Goal: Transaction & Acquisition: Purchase product/service

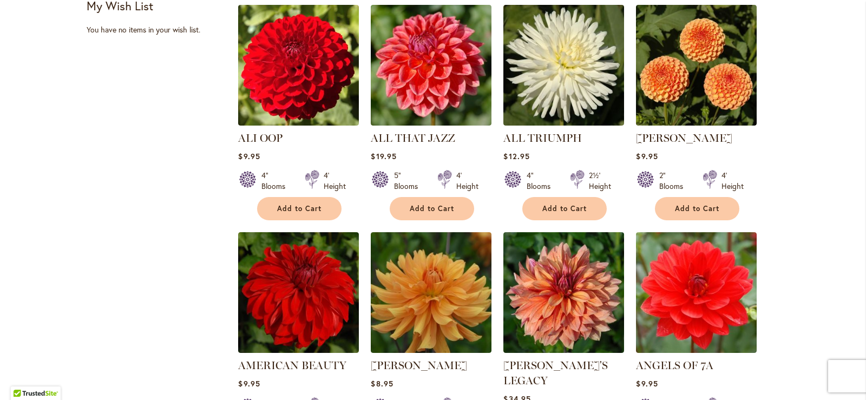
scroll to position [562, 0]
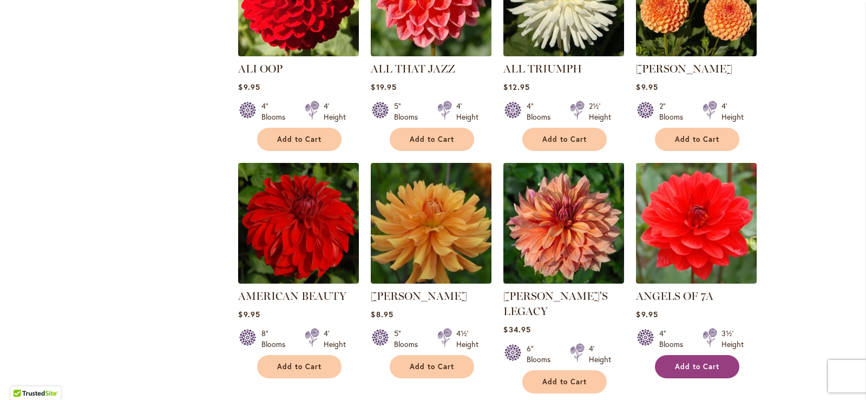
click at [718, 365] on button "Add to Cart" at bounding box center [697, 366] width 84 height 23
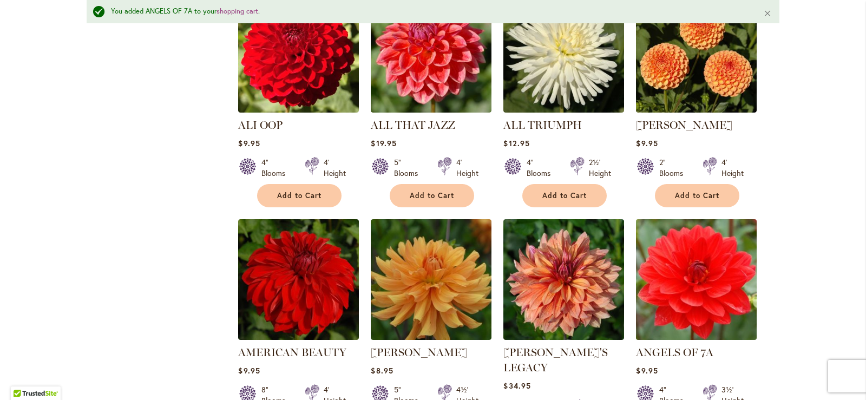
scroll to position [483, 0]
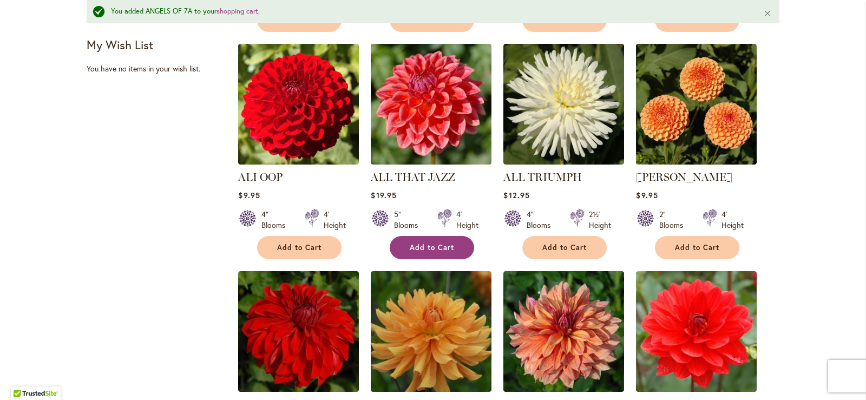
click at [421, 245] on span "Add to Cart" at bounding box center [432, 247] width 44 height 9
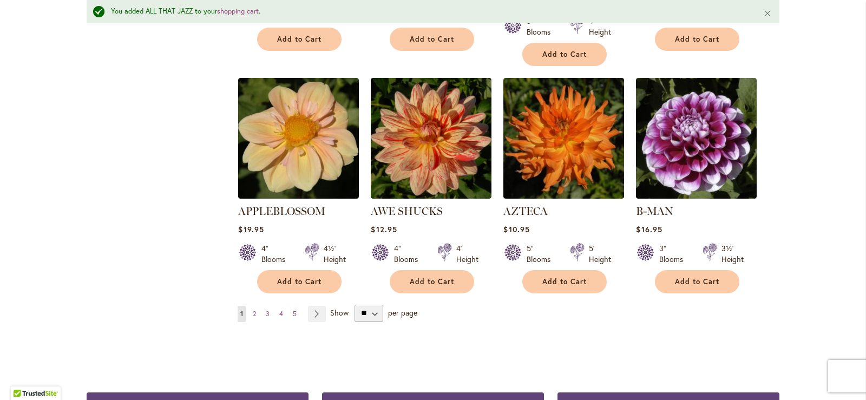
scroll to position [916, 0]
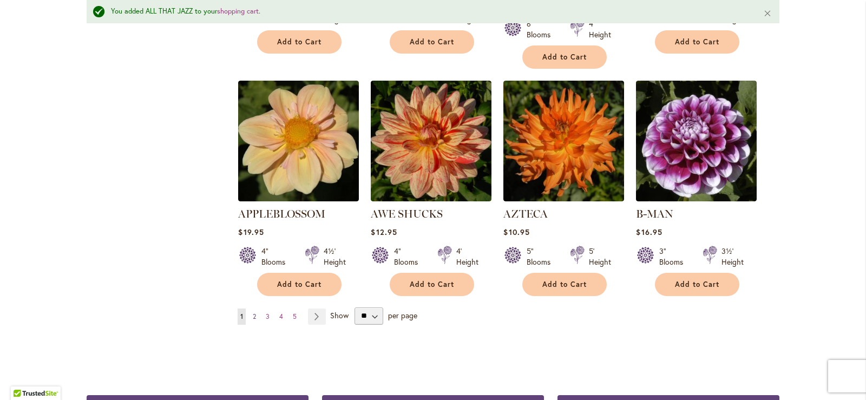
click at [253, 312] on span "2" at bounding box center [254, 316] width 3 height 8
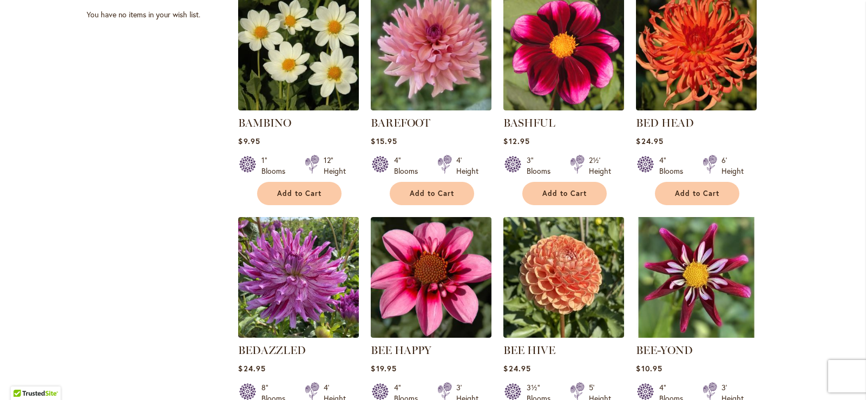
scroll to position [562, 0]
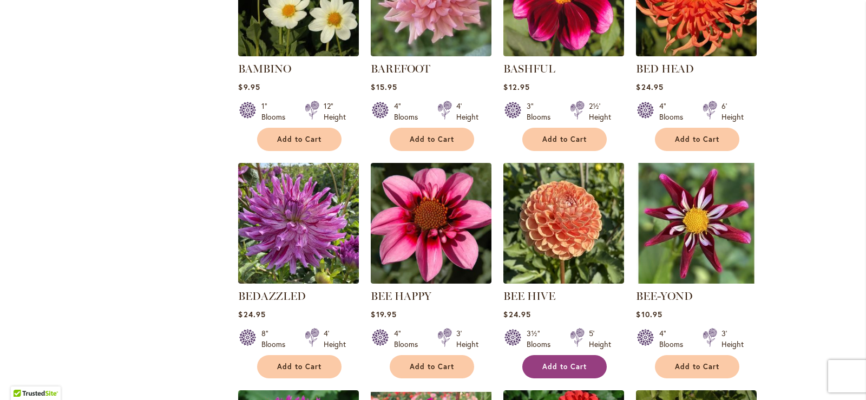
click at [562, 366] on span "Add to Cart" at bounding box center [565, 366] width 44 height 9
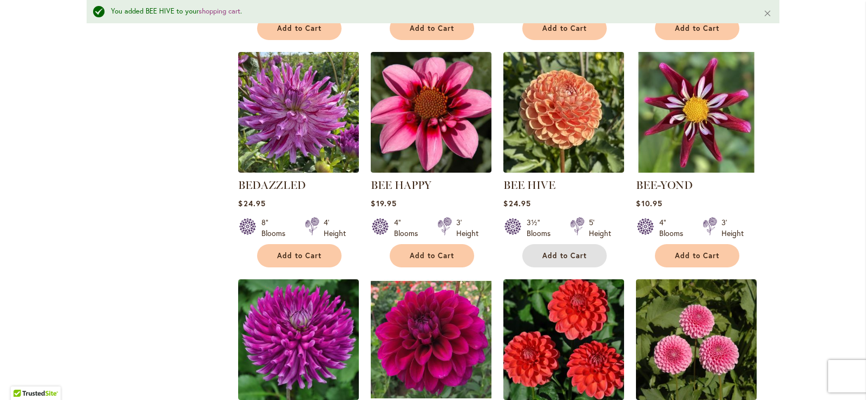
scroll to position [862, 0]
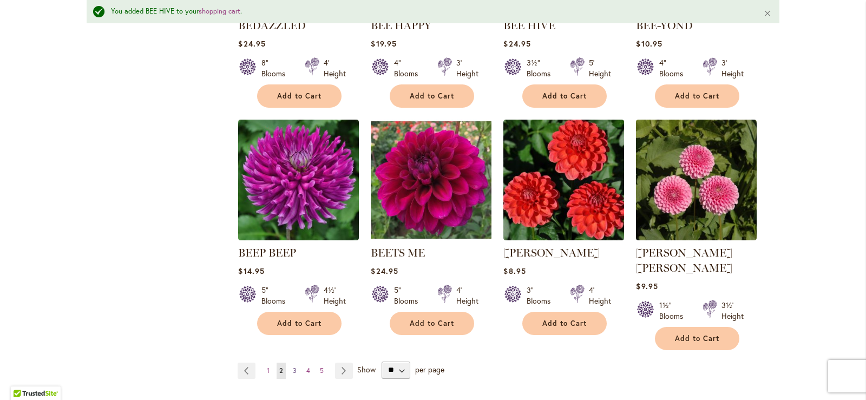
click at [293, 367] on span "3" at bounding box center [295, 371] width 4 height 8
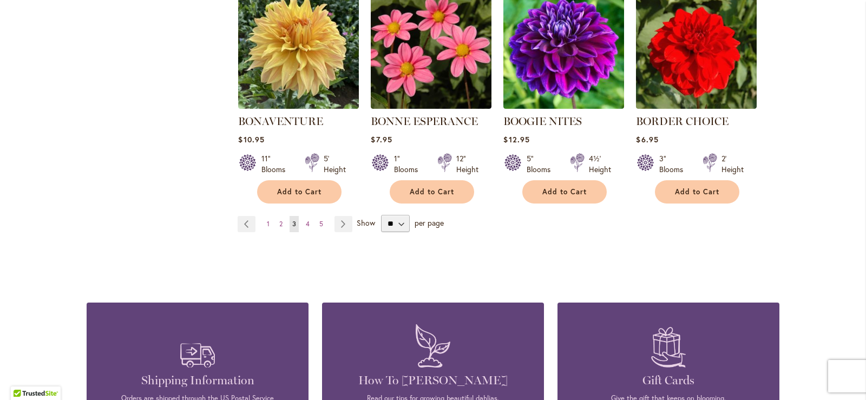
scroll to position [995, 0]
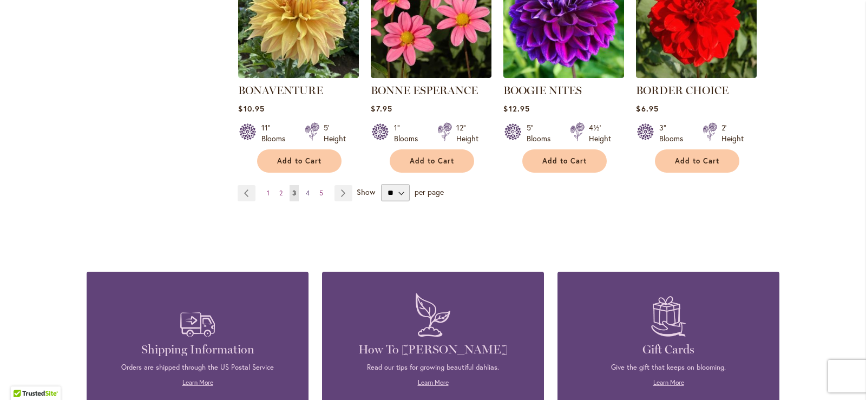
click at [306, 190] on span "4" at bounding box center [308, 193] width 4 height 8
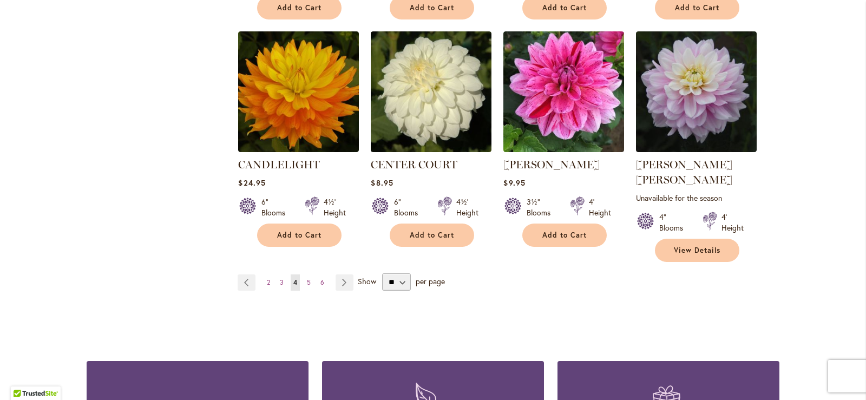
scroll to position [941, 0]
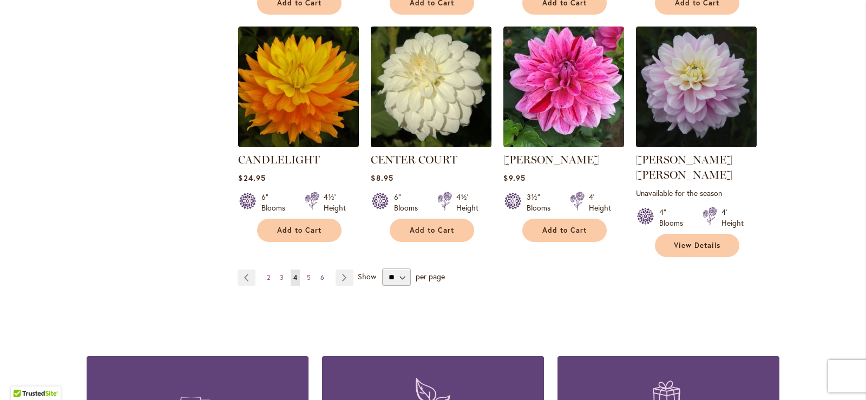
click at [321, 273] on span "6" at bounding box center [323, 277] width 4 height 8
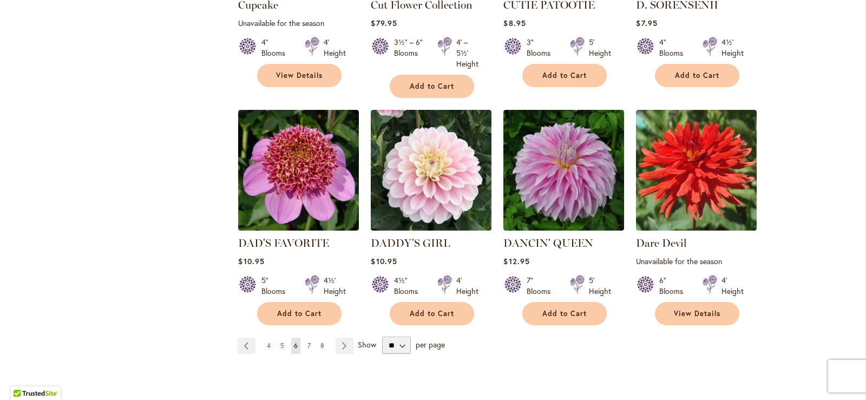
scroll to position [941, 0]
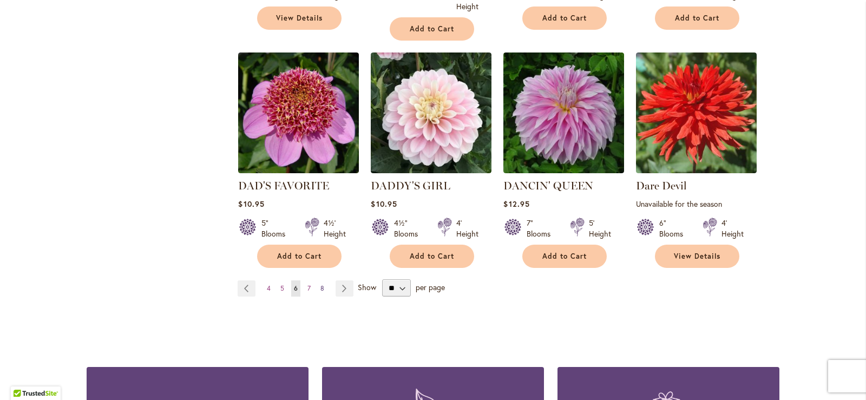
click at [321, 284] on span "8" at bounding box center [323, 288] width 4 height 8
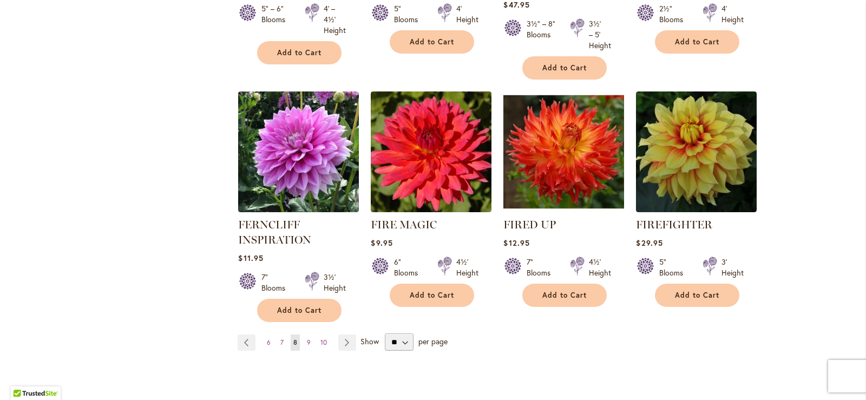
scroll to position [1049, 0]
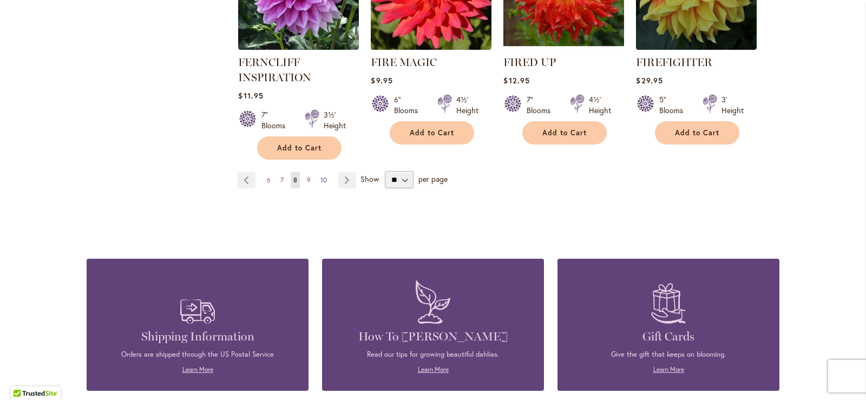
click at [322, 177] on span "10" at bounding box center [324, 180] width 6 height 8
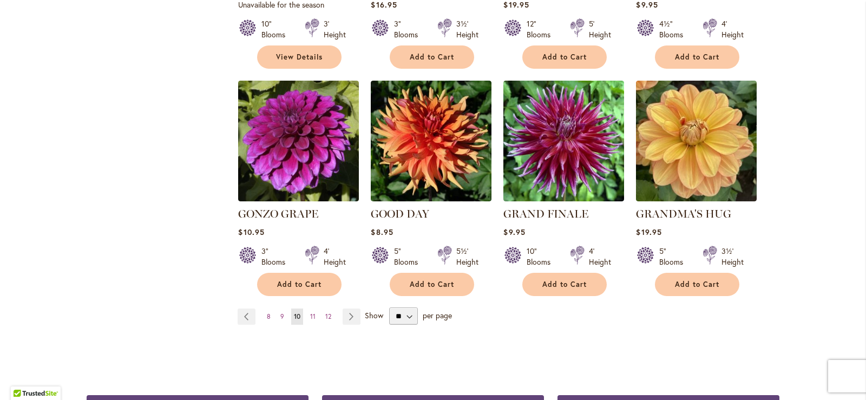
scroll to position [1049, 0]
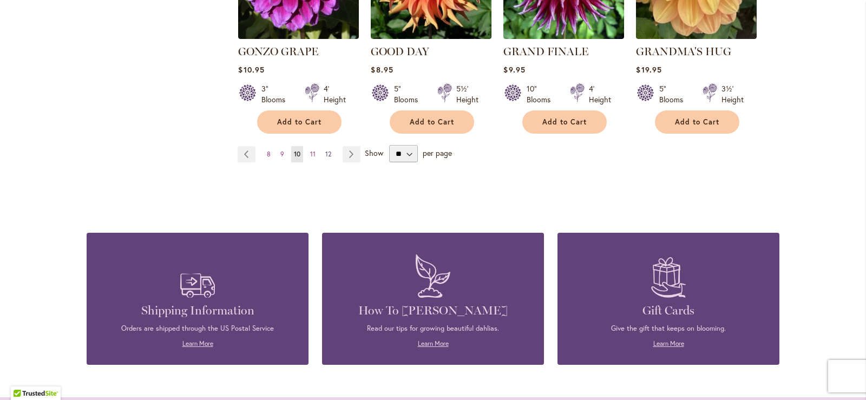
click at [326, 150] on span "12" at bounding box center [328, 154] width 6 height 8
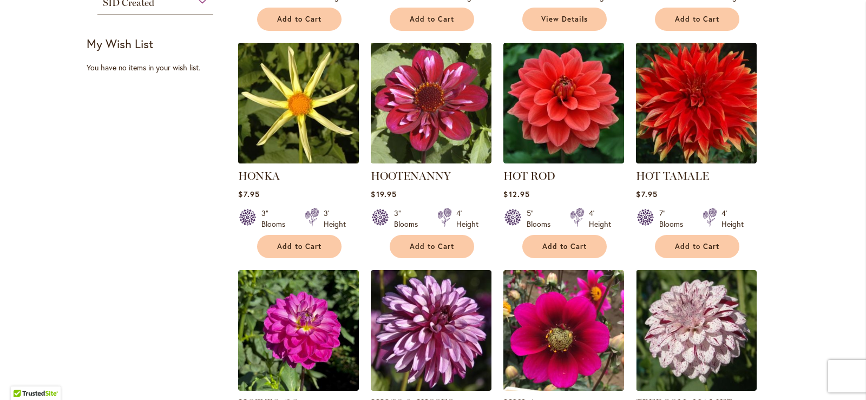
scroll to position [617, 0]
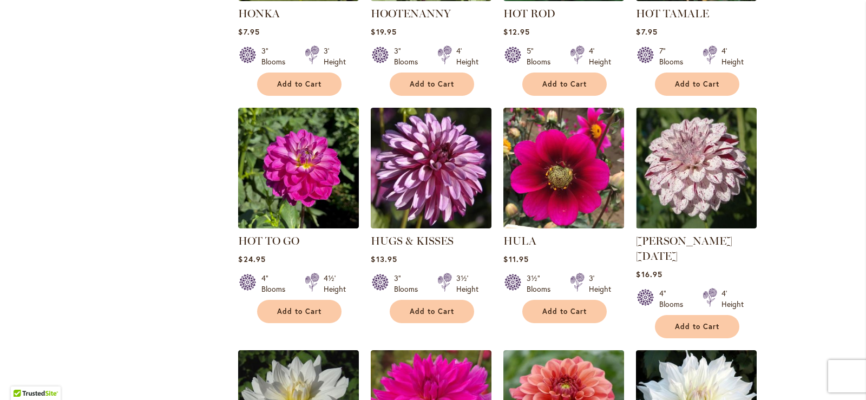
click at [783, 216] on main "Home Shop All Dahlias New Best Sellers Staff Favorites Collections Best Cut Flo…" at bounding box center [433, 172] width 713 height 1314
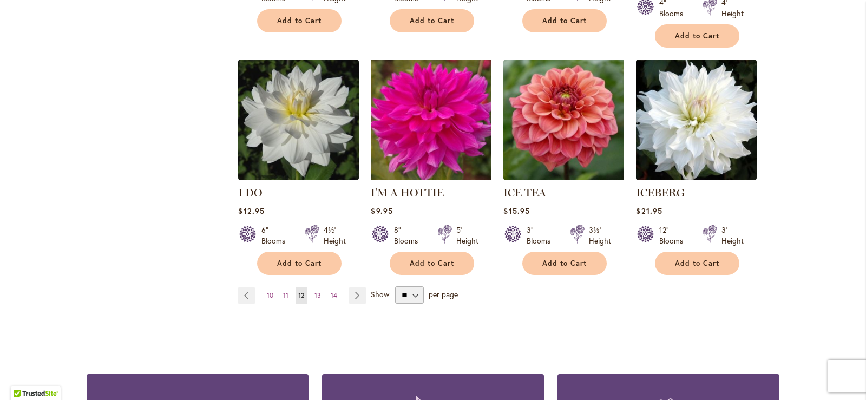
scroll to position [972, 0]
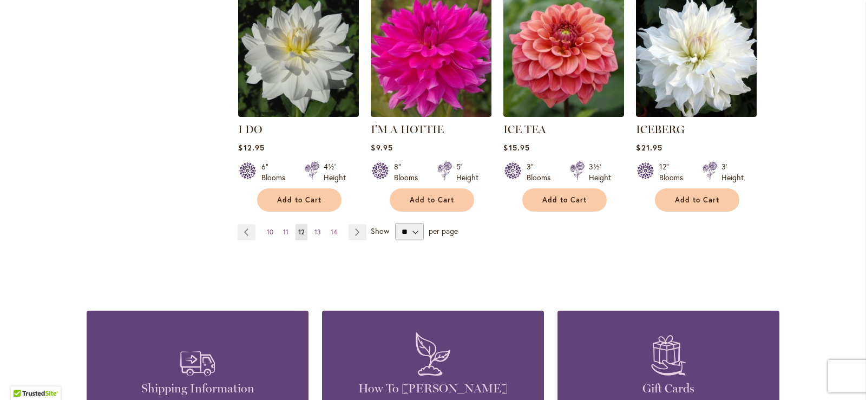
click at [315, 228] on span "13" at bounding box center [318, 232] width 6 height 8
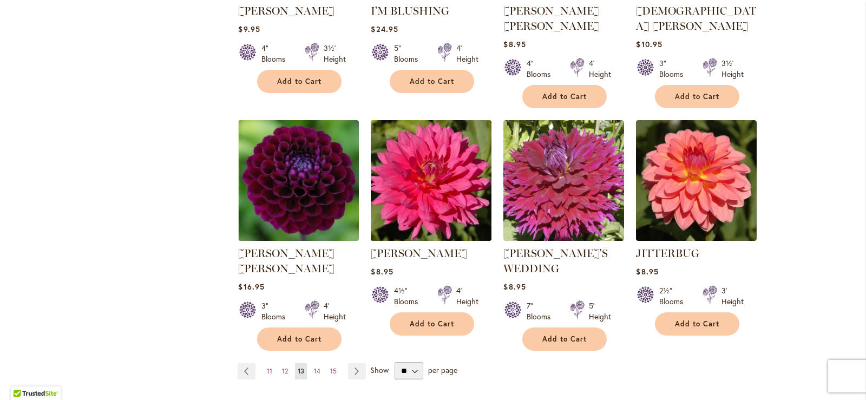
scroll to position [941, 0]
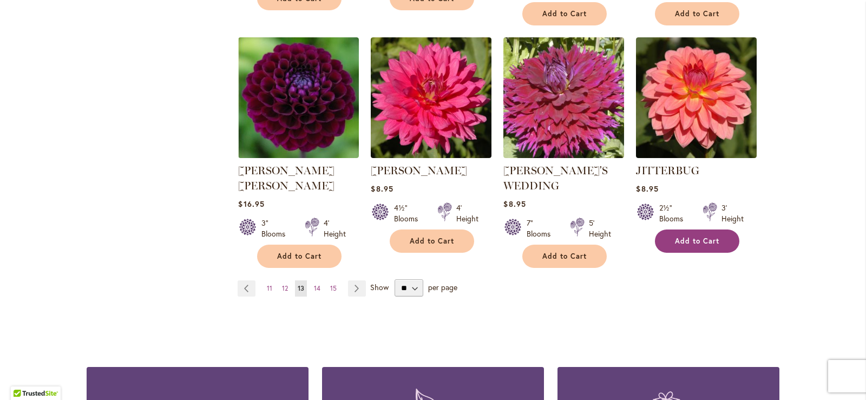
click at [701, 237] on span "Add to Cart" at bounding box center [697, 241] width 44 height 9
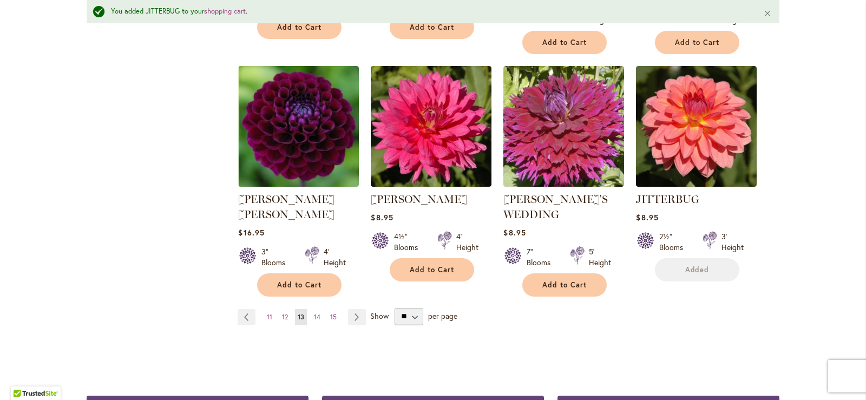
scroll to position [970, 0]
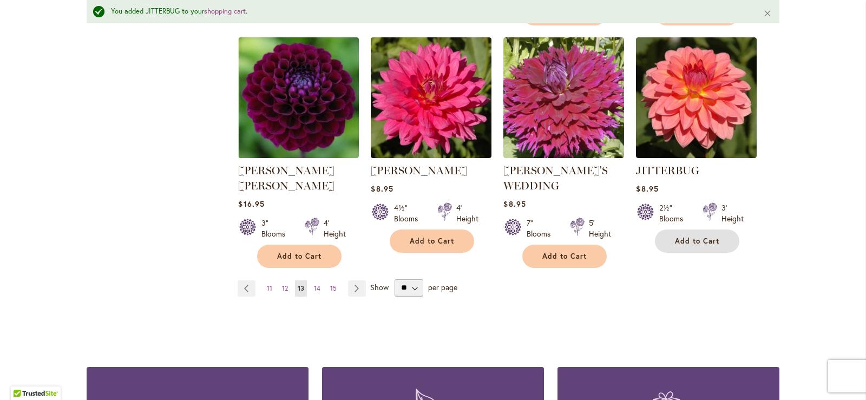
click at [703, 237] on span "Add to Cart" at bounding box center [697, 241] width 44 height 9
click at [330, 284] on span "15" at bounding box center [333, 288] width 6 height 8
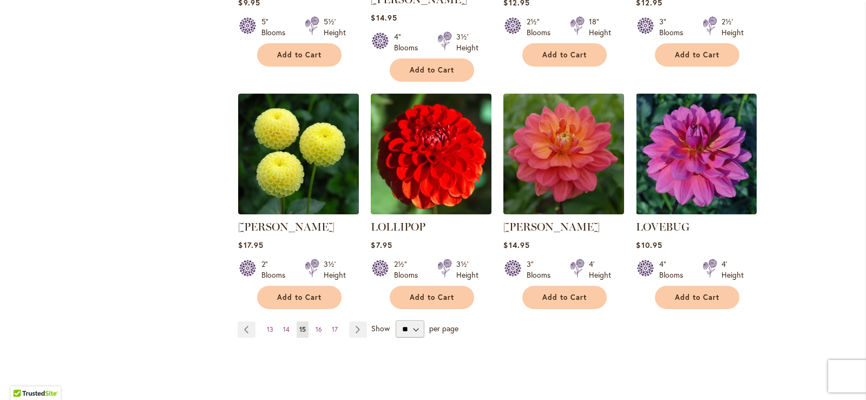
scroll to position [941, 0]
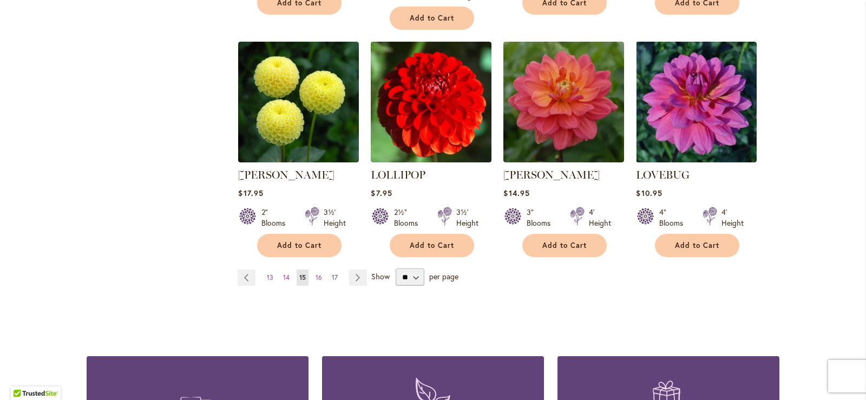
click at [332, 273] on span "17" at bounding box center [335, 277] width 6 height 8
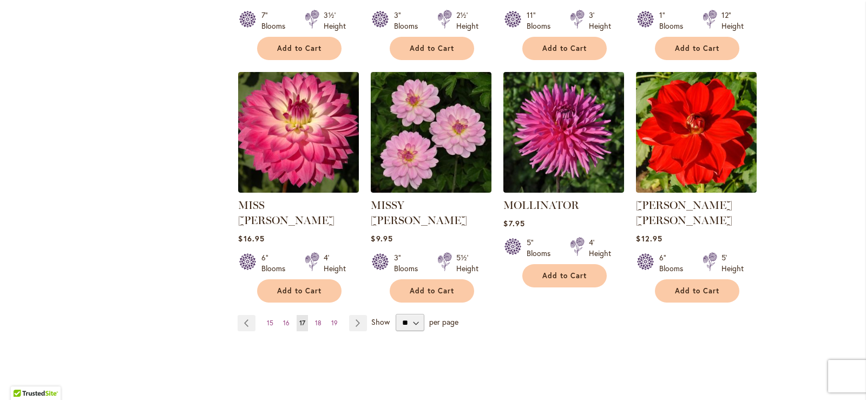
scroll to position [887, 0]
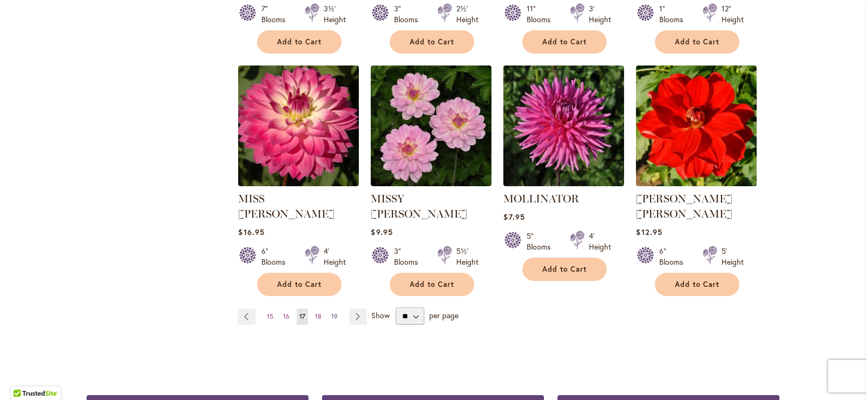
click at [331, 312] on span "19" at bounding box center [334, 316] width 6 height 8
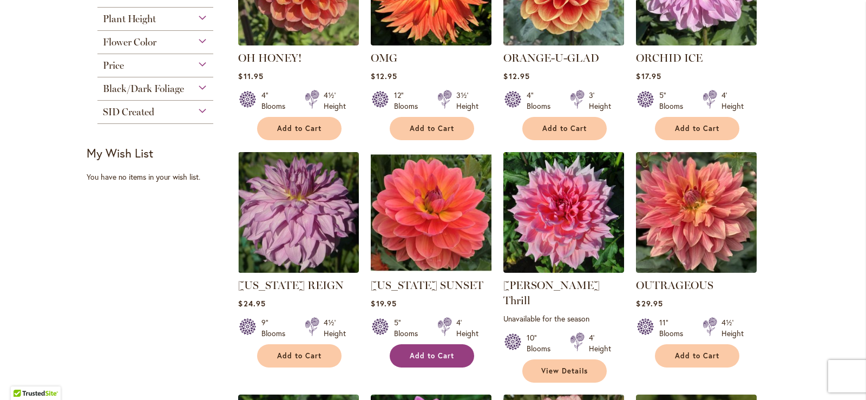
scroll to position [400, 0]
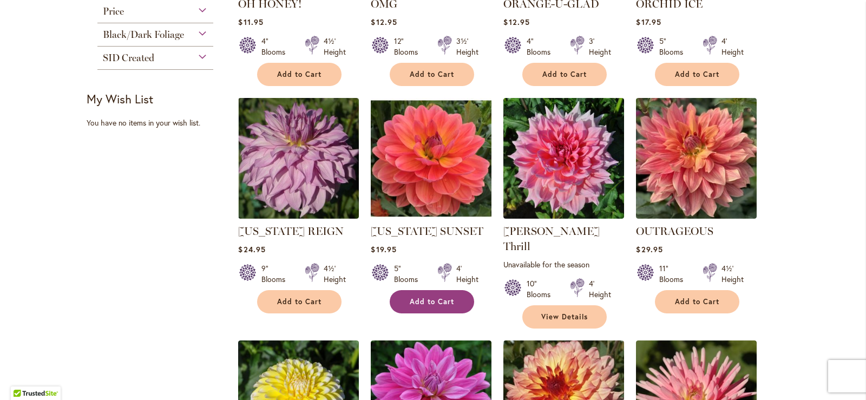
click at [425, 302] on span "Add to Cart" at bounding box center [432, 301] width 44 height 9
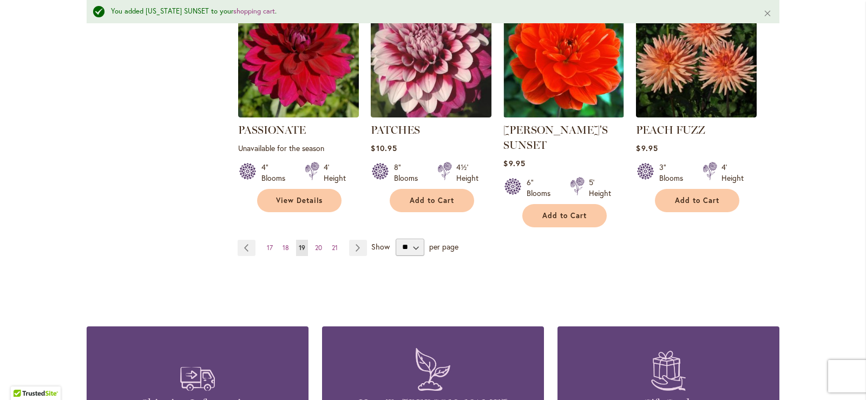
scroll to position [1024, 0]
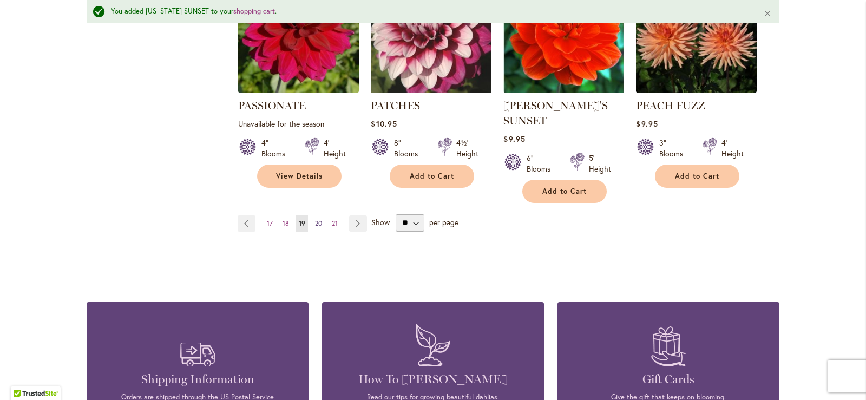
click at [316, 219] on span "20" at bounding box center [318, 223] width 7 height 8
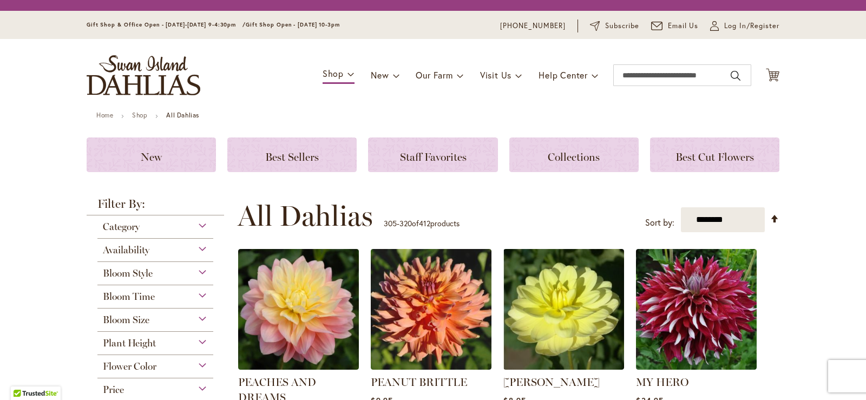
scroll to position [108, 0]
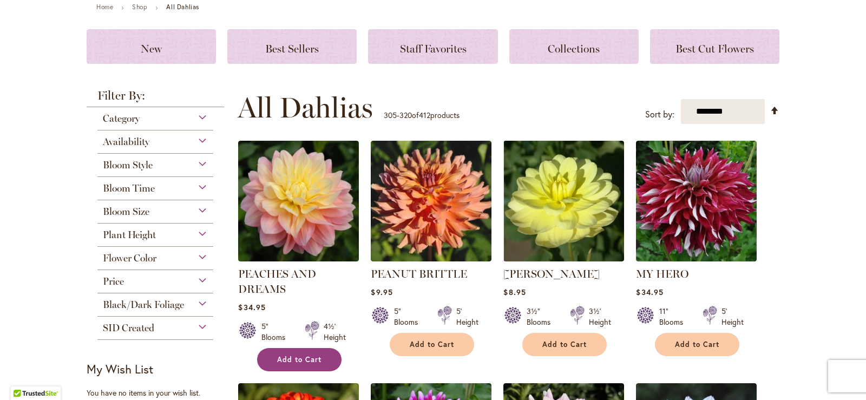
click at [277, 356] on span "Add to Cart" at bounding box center [299, 359] width 44 height 9
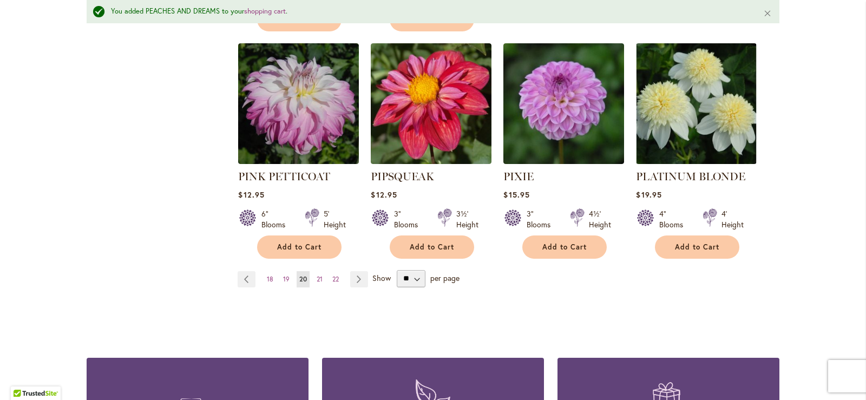
scroll to position [995, 0]
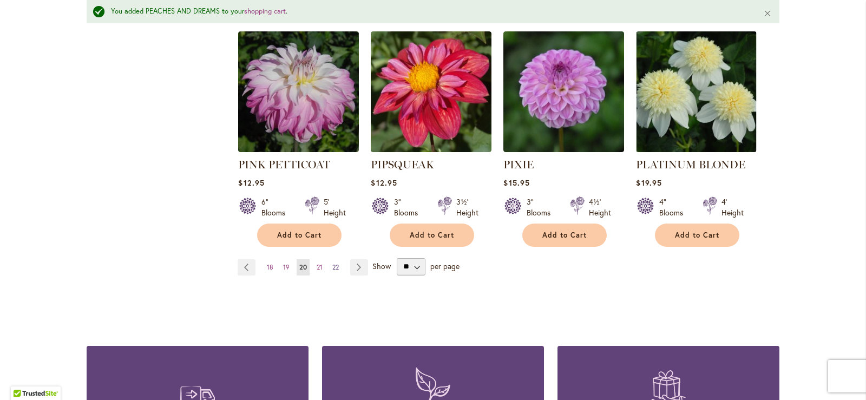
click at [333, 263] on span "22" at bounding box center [336, 267] width 6 height 8
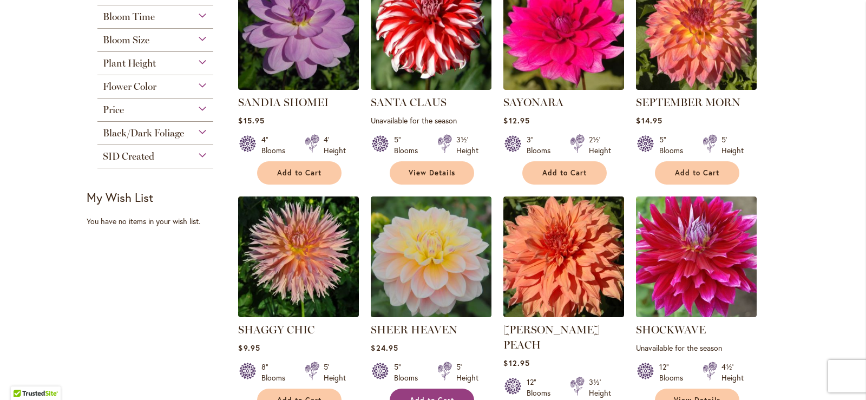
scroll to position [400, 0]
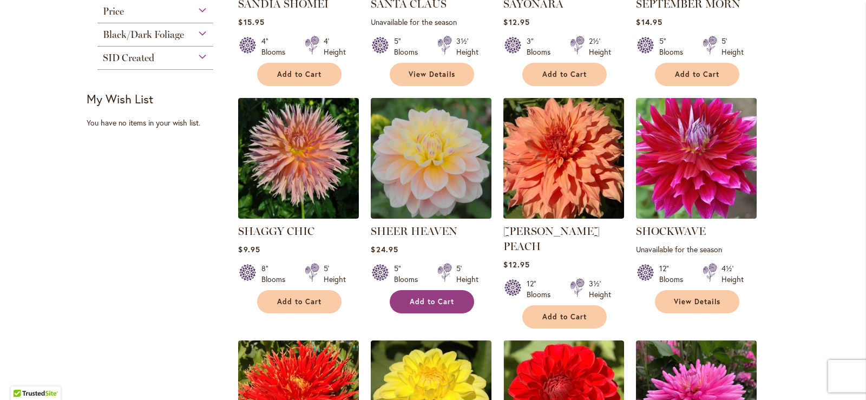
click at [426, 302] on span "Add to Cart" at bounding box center [432, 301] width 44 height 9
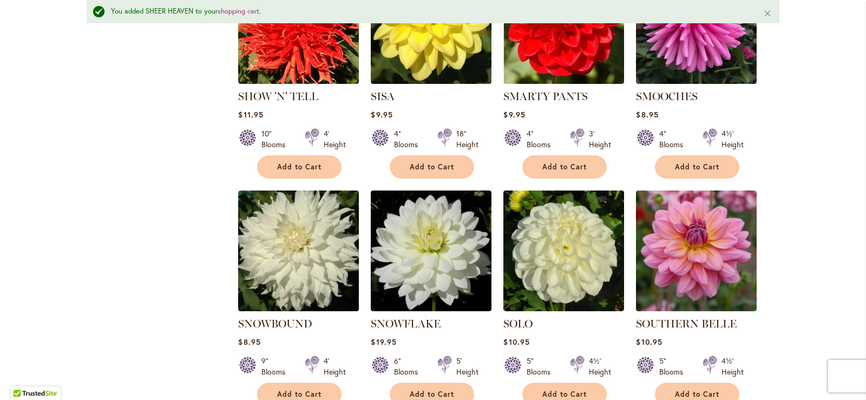
scroll to position [807, 0]
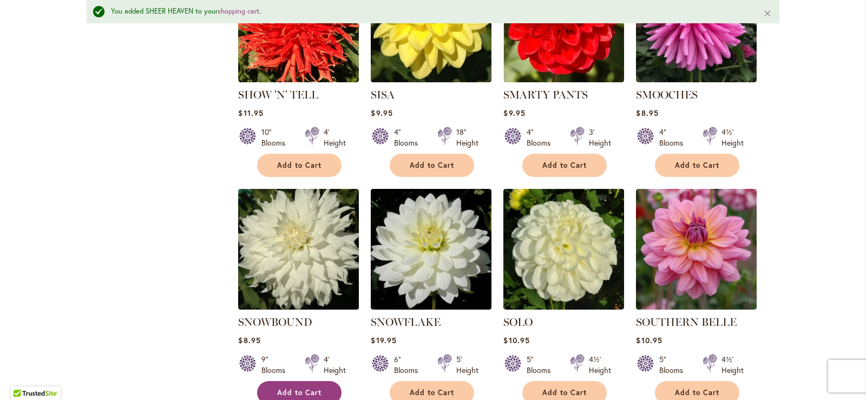
click at [302, 388] on span "Add to Cart" at bounding box center [299, 392] width 44 height 9
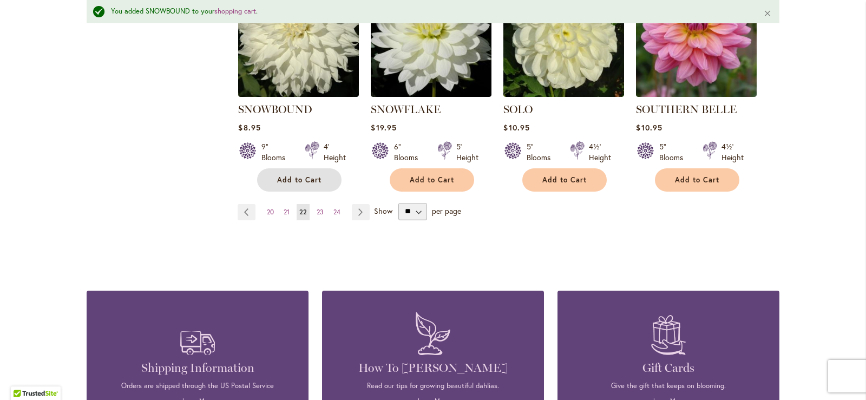
scroll to position [1024, 0]
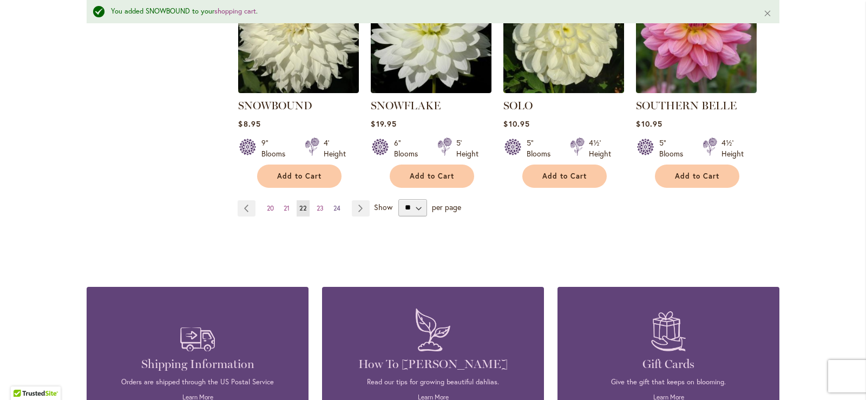
click at [334, 204] on span "24" at bounding box center [337, 208] width 7 height 8
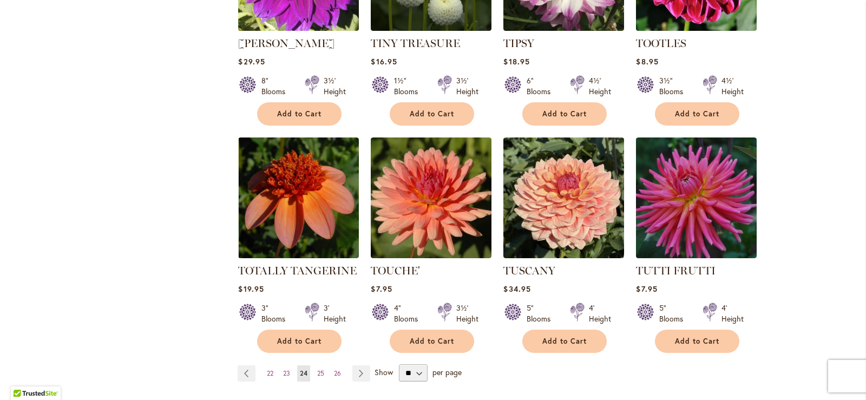
scroll to position [887, 0]
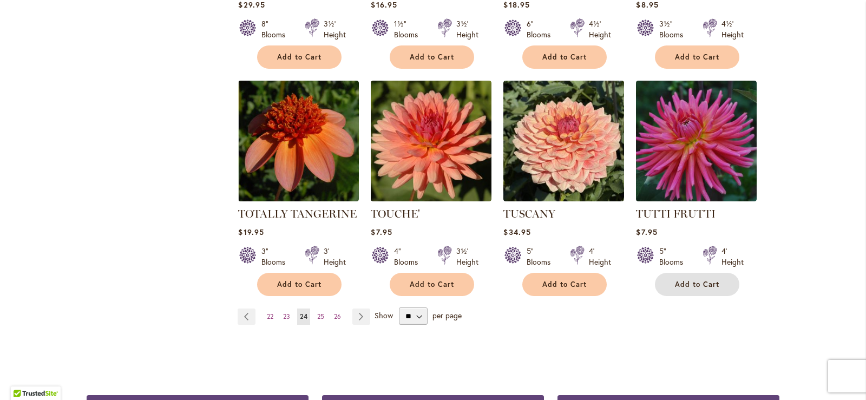
click at [698, 280] on span "Add to Cart" at bounding box center [697, 284] width 44 height 9
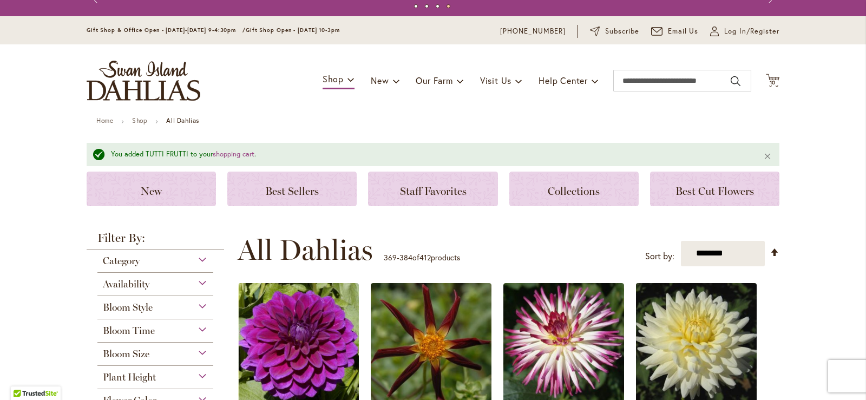
scroll to position [0, 0]
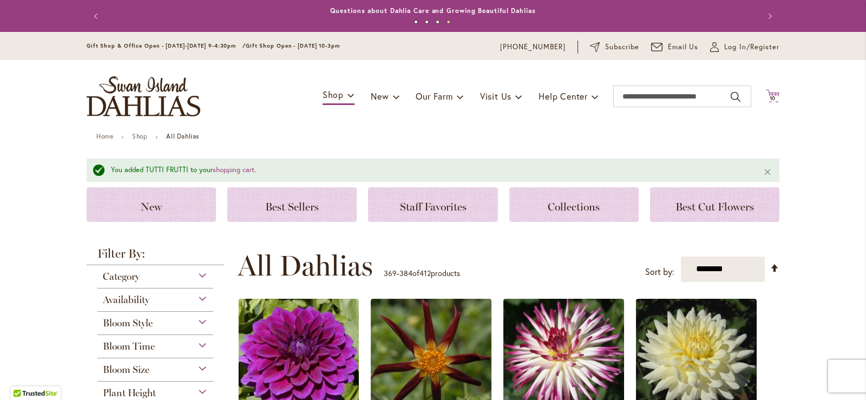
click at [771, 91] on icon "Cart .cls-1 { fill: #231f20; }" at bounding box center [773, 96] width 14 height 14
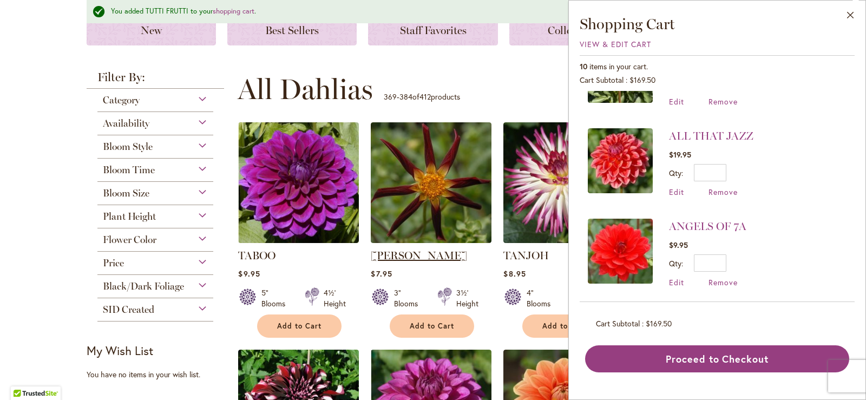
scroll to position [217, 0]
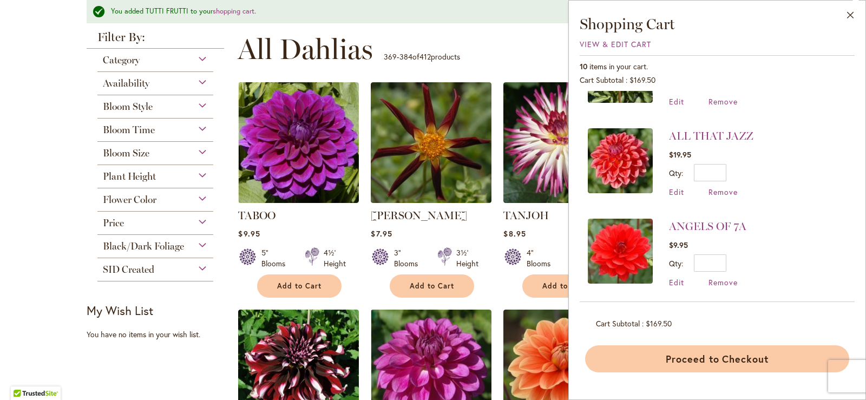
click at [721, 360] on button "Proceed to Checkout" at bounding box center [717, 358] width 264 height 27
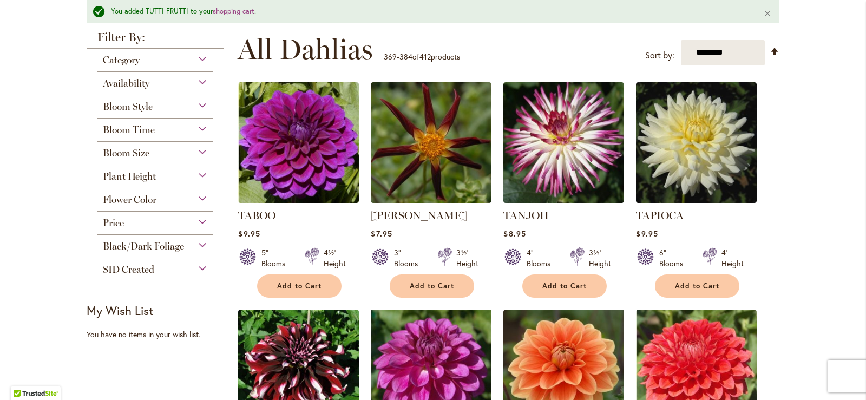
scroll to position [0, 0]
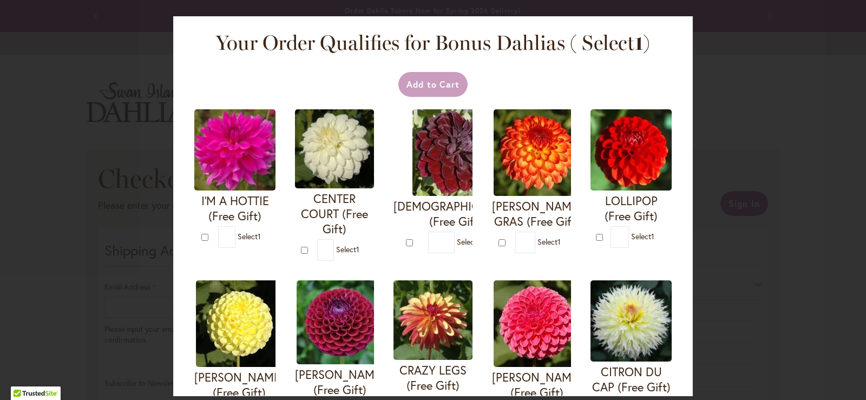
select select "**"
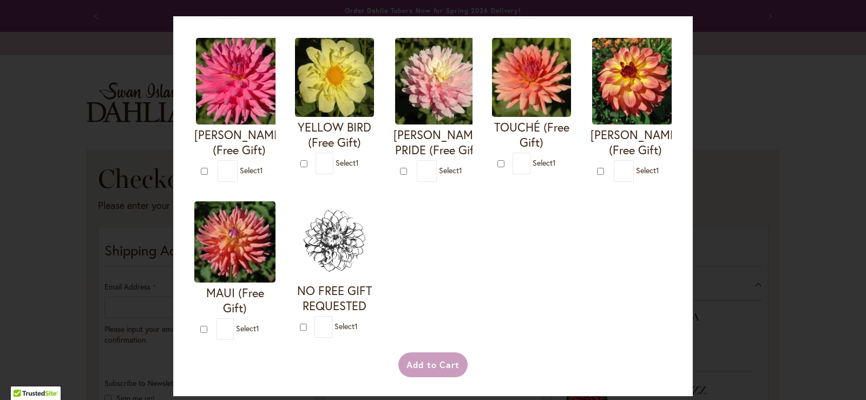
scroll to position [460, 0]
type input "*"
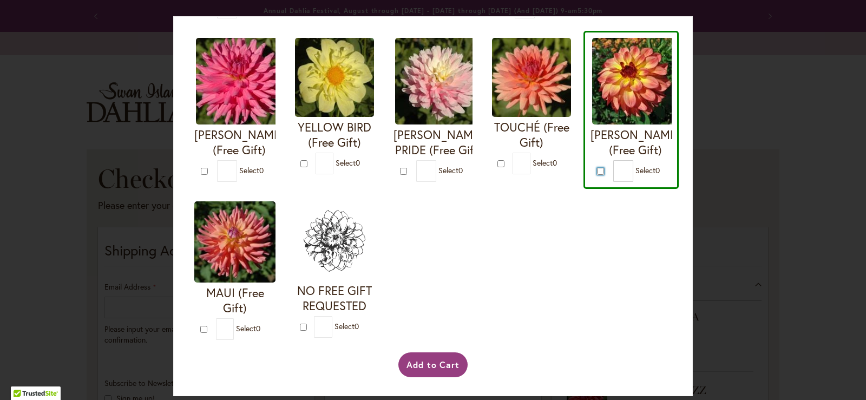
scroll to position [568, 0]
click at [426, 366] on button "Add to Cart" at bounding box center [434, 365] width 70 height 25
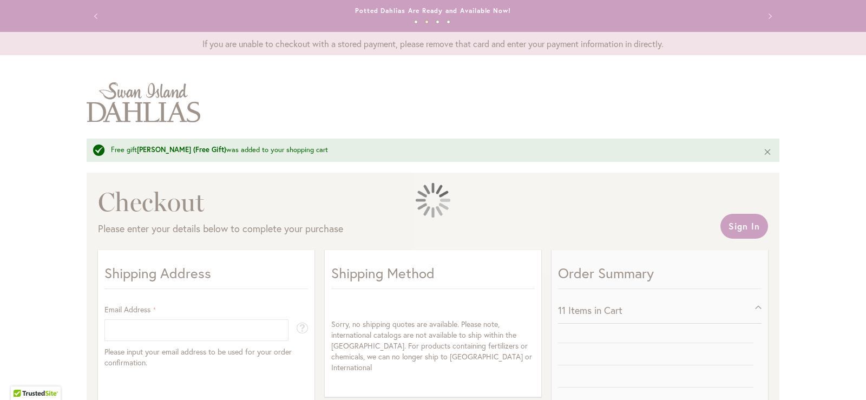
select select "**"
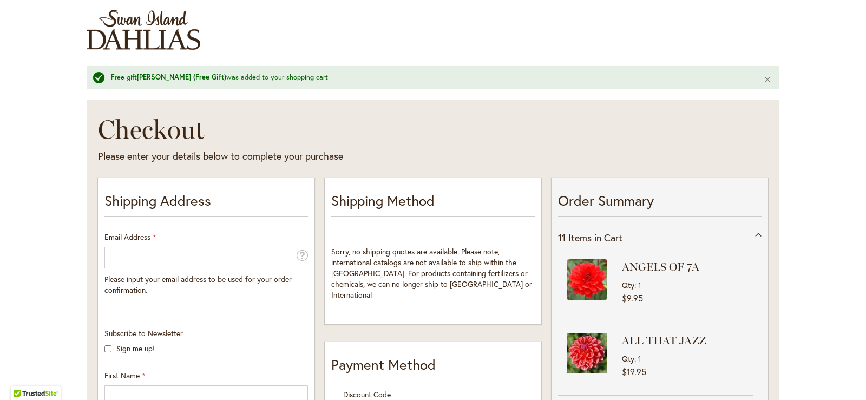
scroll to position [162, 0]
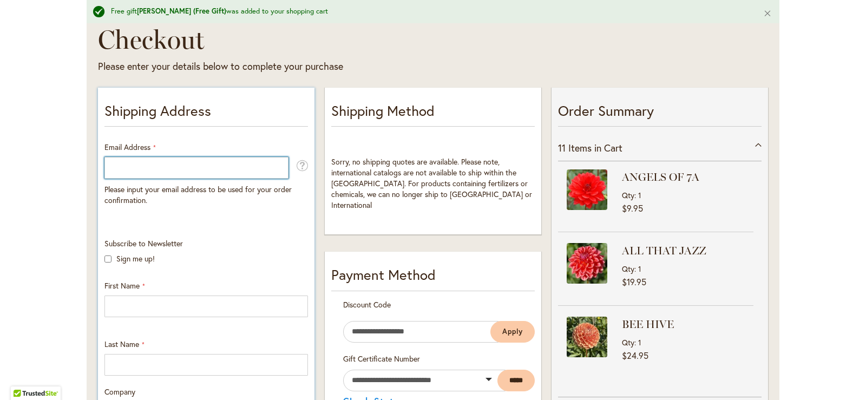
click at [118, 166] on input "Email Address" at bounding box center [197, 168] width 184 height 22
type input "**********"
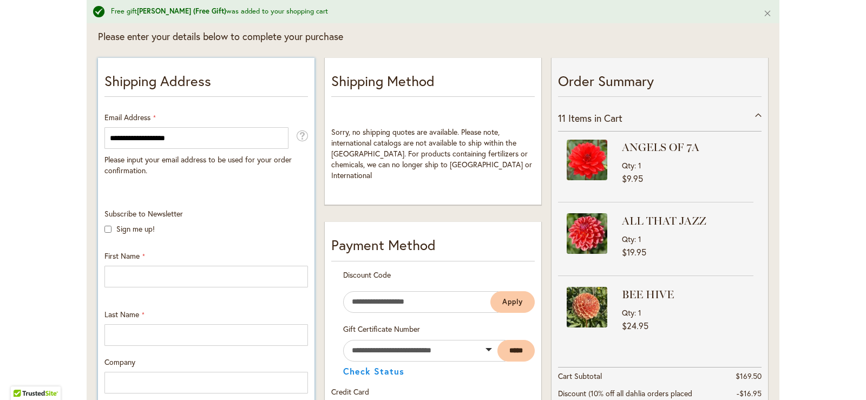
scroll to position [217, 0]
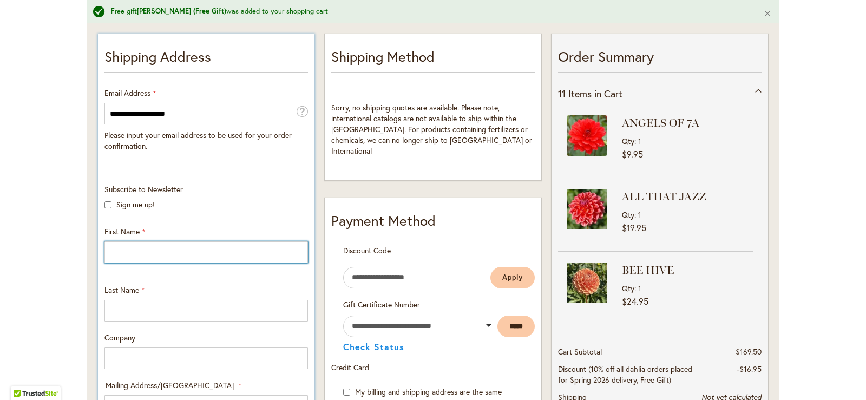
click at [113, 260] on input "First Name" at bounding box center [207, 253] width 204 height 22
type input "******"
type input "********"
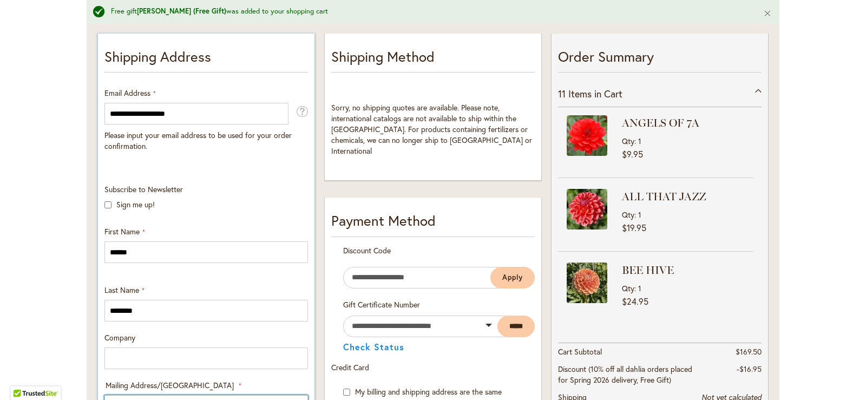
type input "**********"
select select "**"
type input "**********"
type input "*****"
type input "**********"
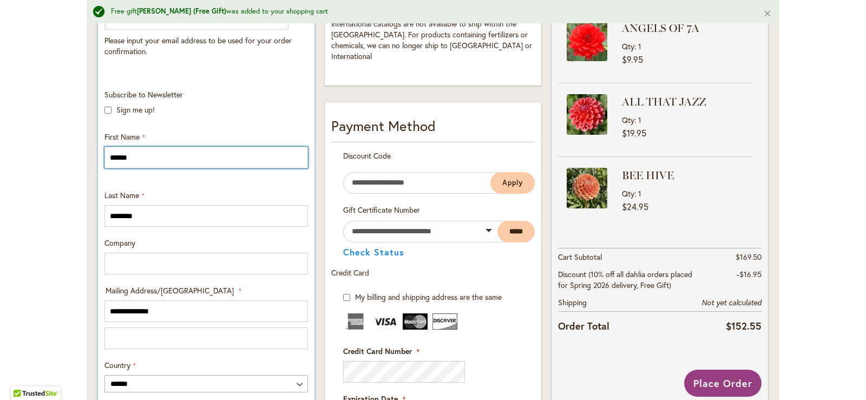
scroll to position [379, 0]
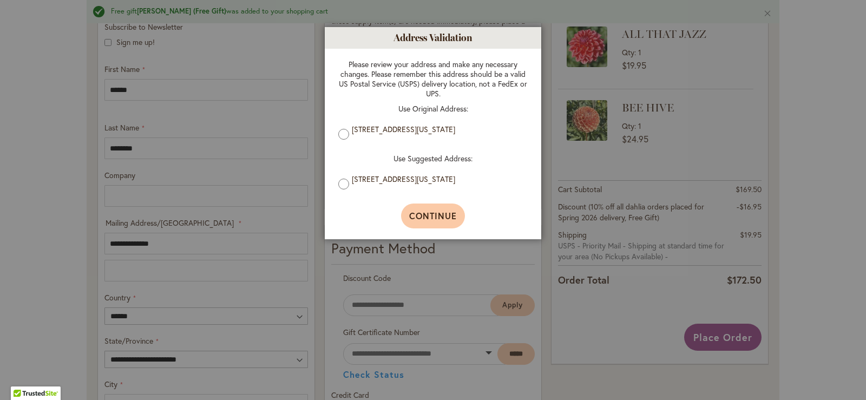
click at [436, 221] on span "Continue" at bounding box center [433, 215] width 48 height 11
click at [428, 215] on span "Continue" at bounding box center [433, 215] width 48 height 11
type input "**********"
type input "*******"
type input "**********"
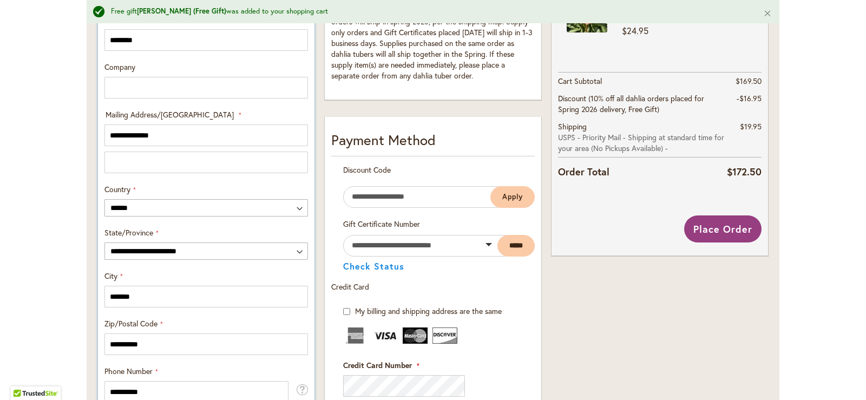
scroll to position [433, 0]
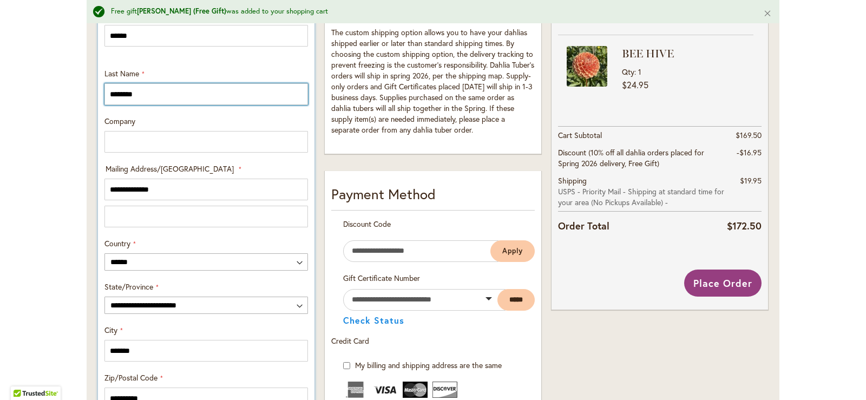
click at [112, 92] on input "********" at bounding box center [207, 94] width 204 height 22
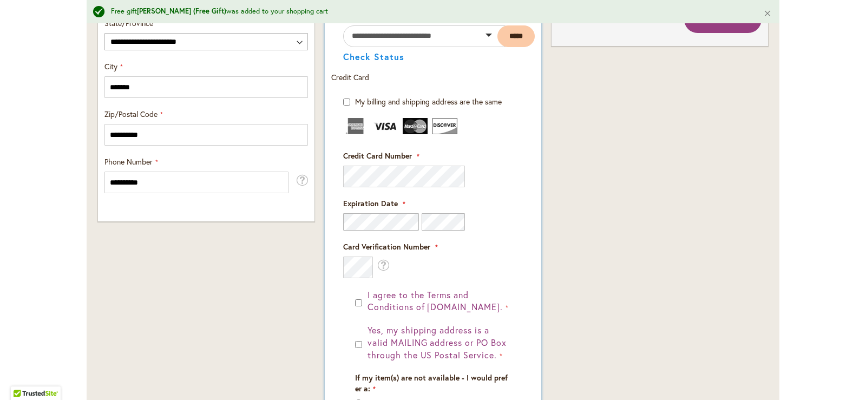
scroll to position [704, 0]
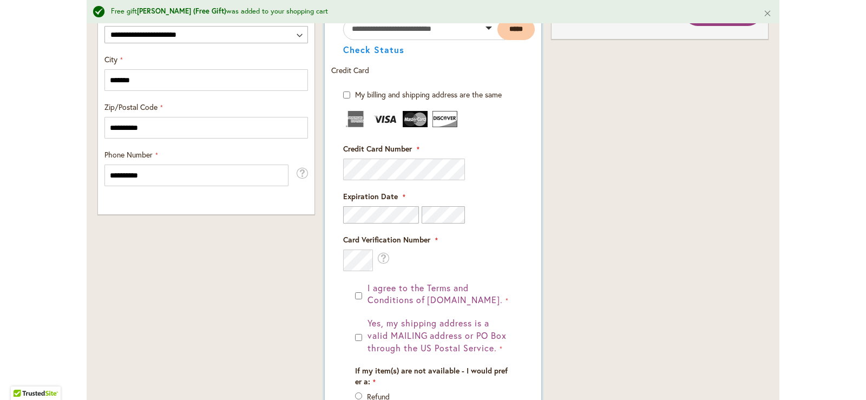
type input "******"
click at [487, 172] on div at bounding box center [433, 170] width 180 height 22
click at [499, 251] on div "Card Verification Number What is this?" at bounding box center [433, 252] width 180 height 37
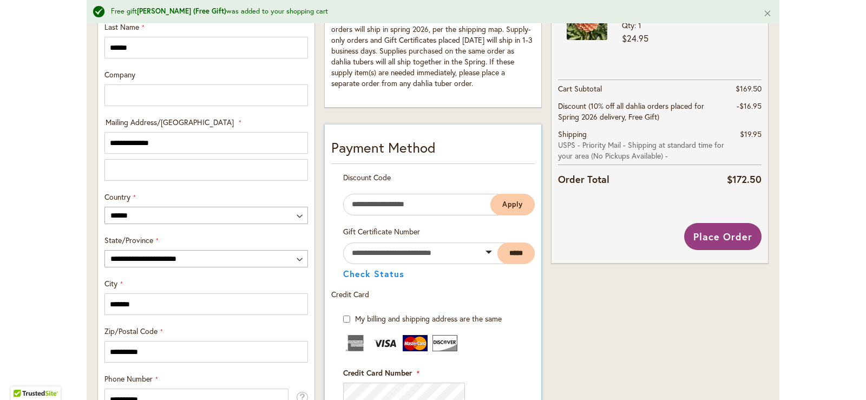
scroll to position [456, 0]
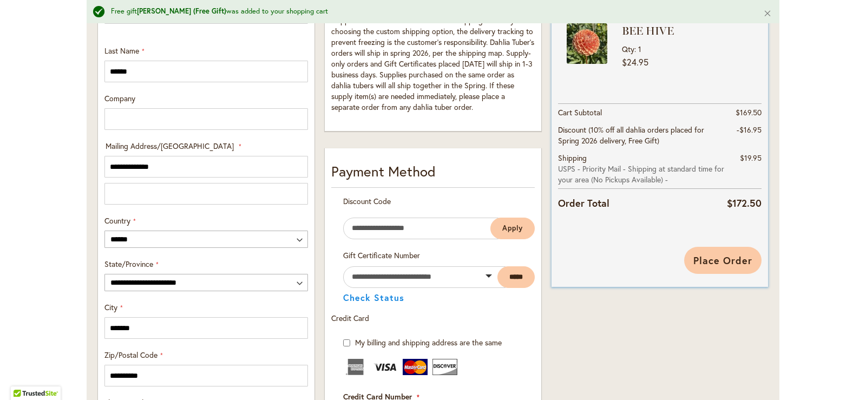
click at [697, 260] on span "Place Order" at bounding box center [723, 260] width 59 height 13
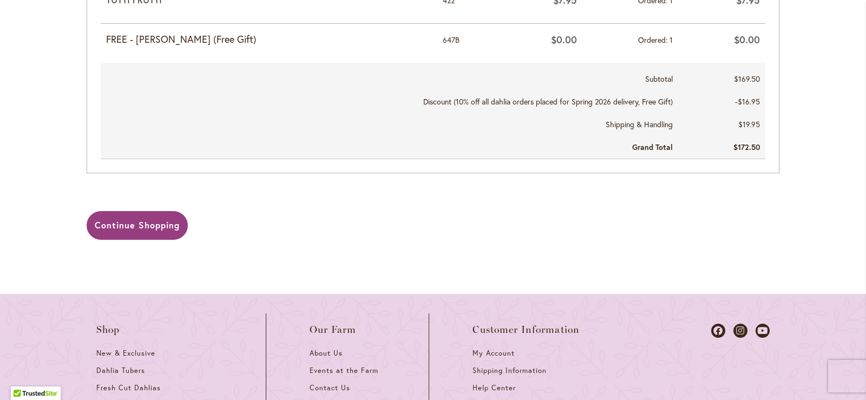
scroll to position [866, 0]
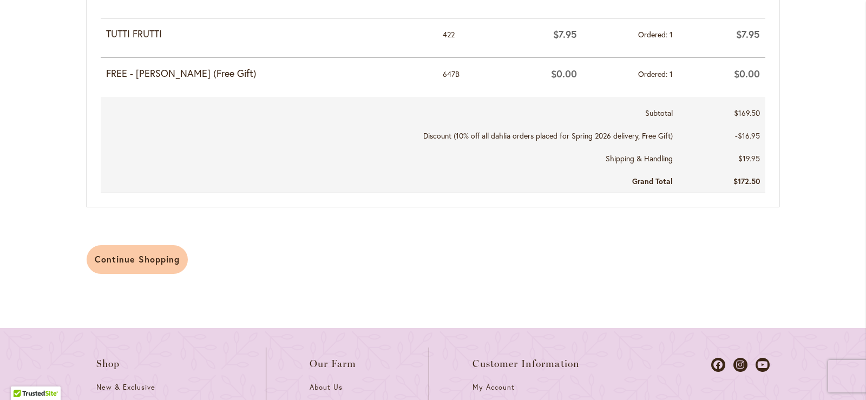
click at [136, 254] on span "Continue Shopping" at bounding box center [137, 258] width 85 height 11
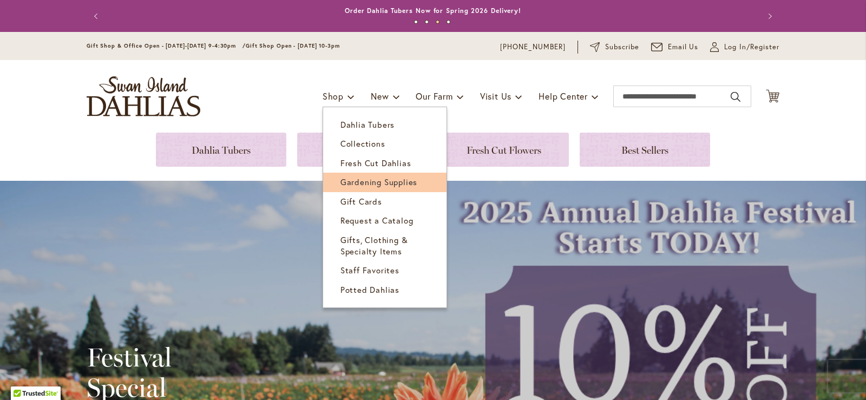
click at [355, 179] on span "Gardening Supplies" at bounding box center [379, 182] width 77 height 11
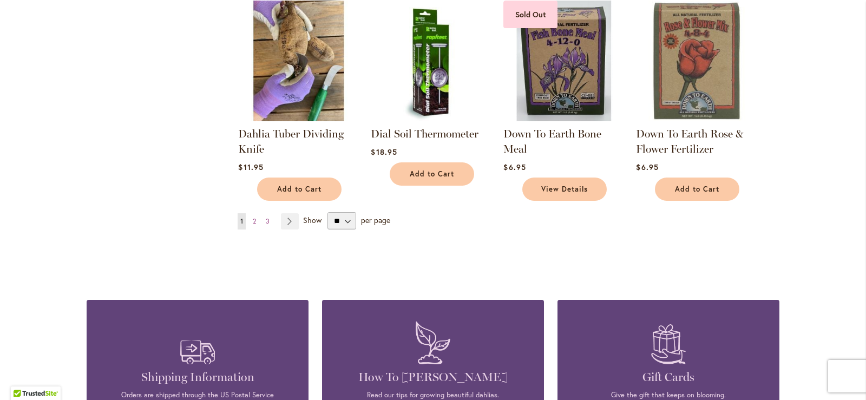
scroll to position [866, 0]
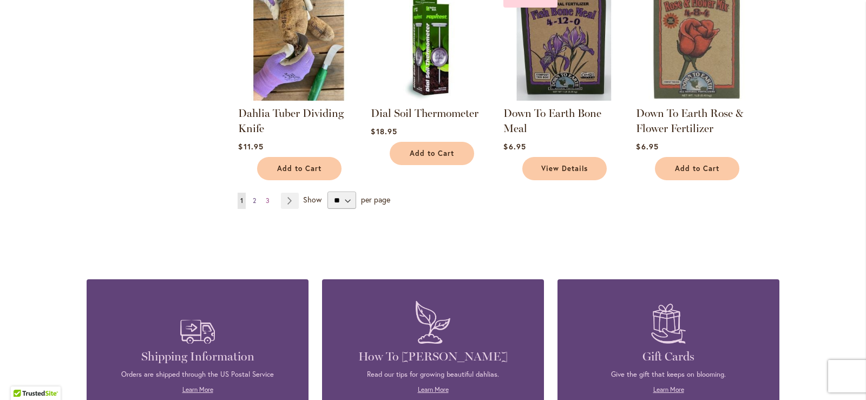
click at [253, 197] on span "2" at bounding box center [254, 201] width 3 height 8
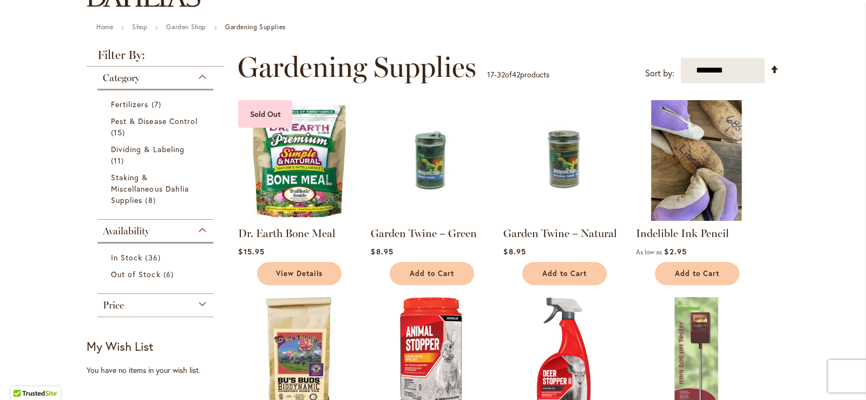
scroll to position [108, 0]
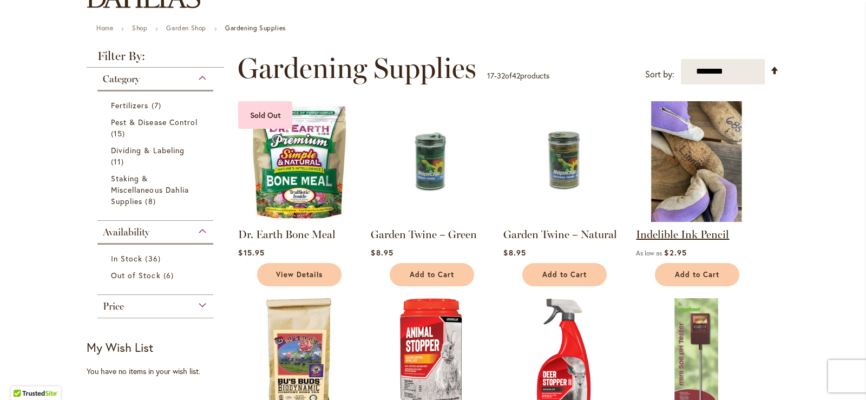
click at [706, 234] on link "Indelible Ink Pencil" at bounding box center [682, 234] width 93 height 13
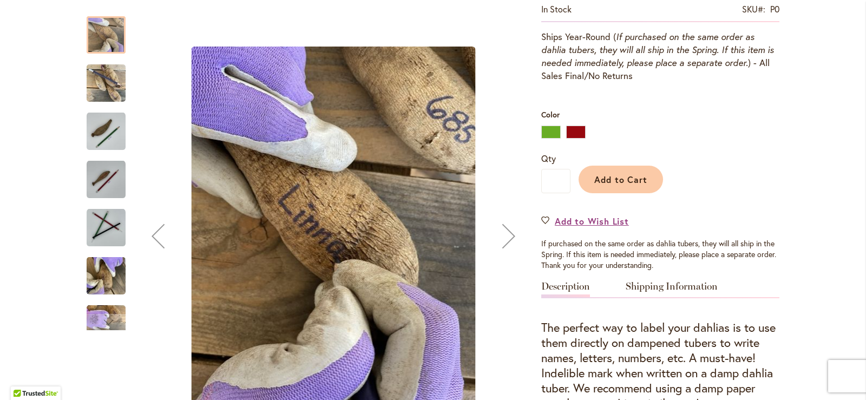
scroll to position [271, 0]
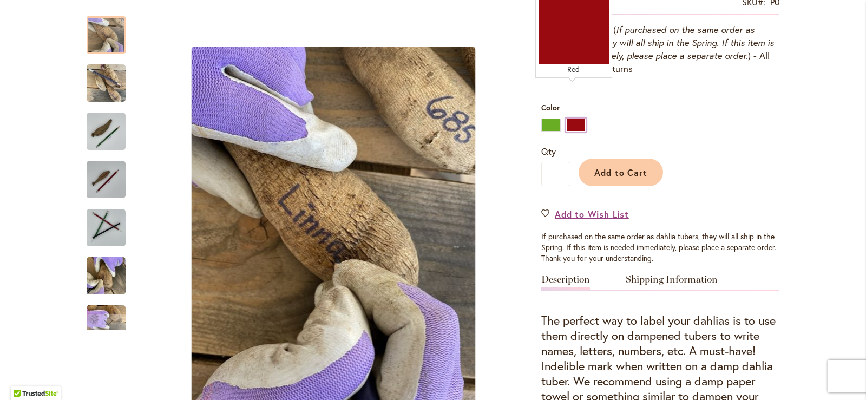
click at [577, 119] on div "Red" at bounding box center [575, 125] width 19 height 13
type input "****"
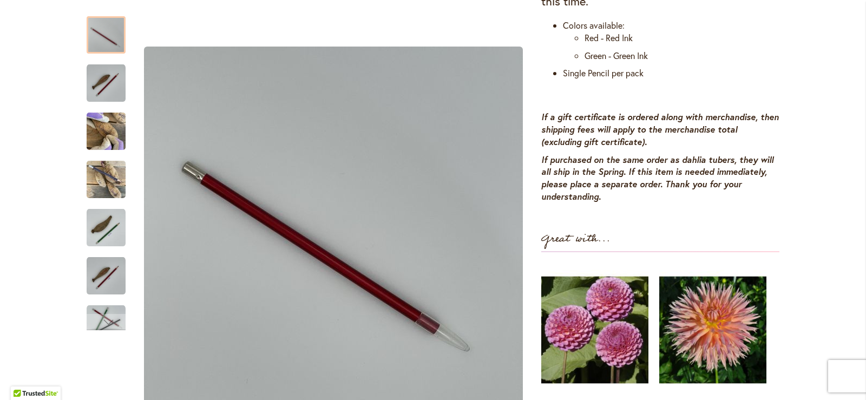
scroll to position [812, 0]
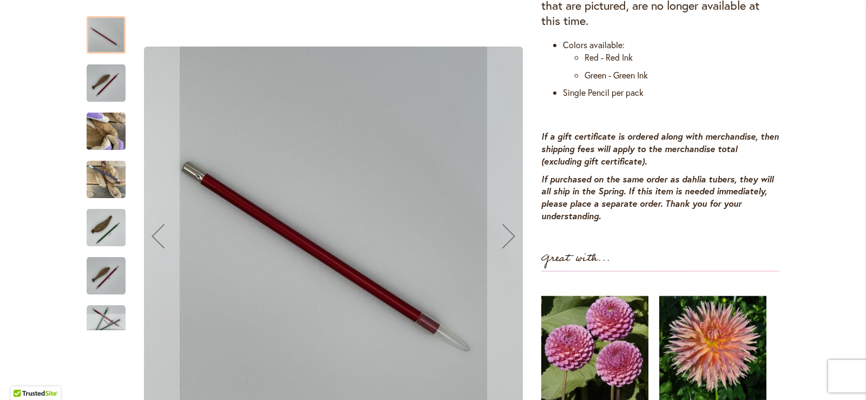
click at [105, 233] on img "GREEN" at bounding box center [106, 227] width 39 height 39
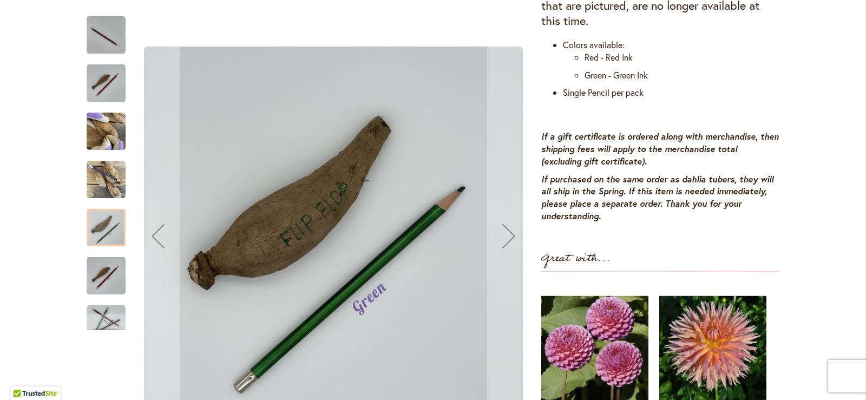
click at [104, 283] on img "RED" at bounding box center [106, 276] width 39 height 39
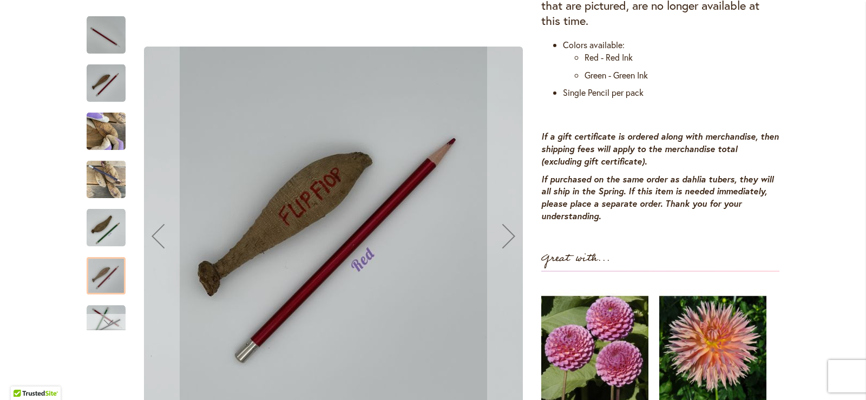
click at [99, 316] on div "Next" at bounding box center [106, 322] width 16 height 16
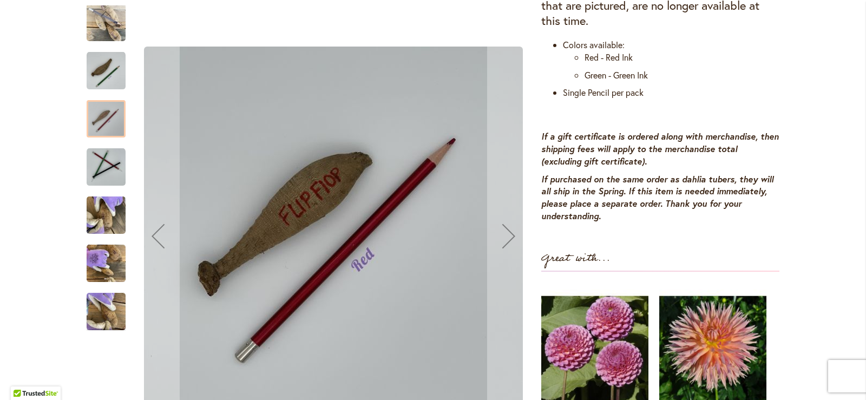
click at [113, 221] on img "Indelible Ink Pencil" at bounding box center [106, 216] width 39 height 52
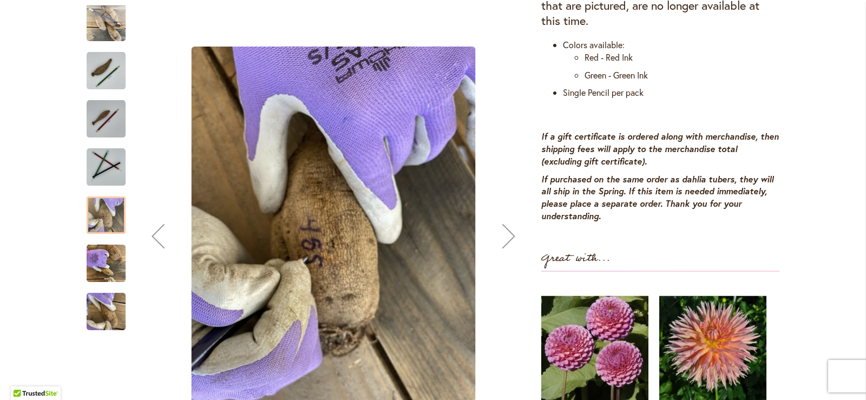
click at [97, 261] on img "Indelible Ink Pencil" at bounding box center [106, 264] width 39 height 52
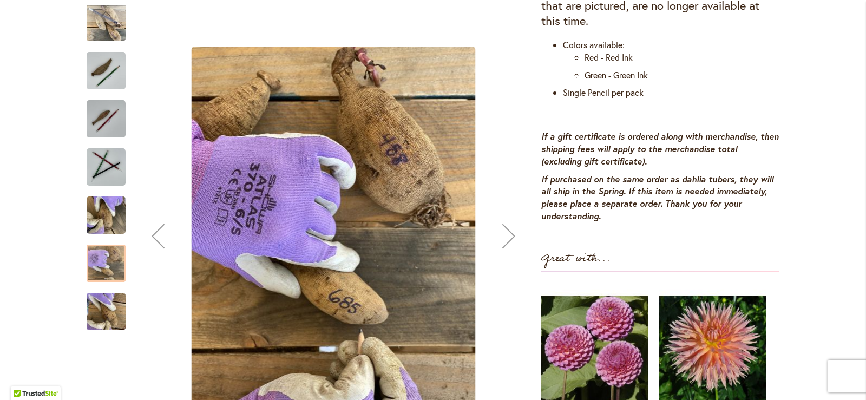
click at [107, 321] on img "Indelible Ink Pencil" at bounding box center [106, 312] width 39 height 52
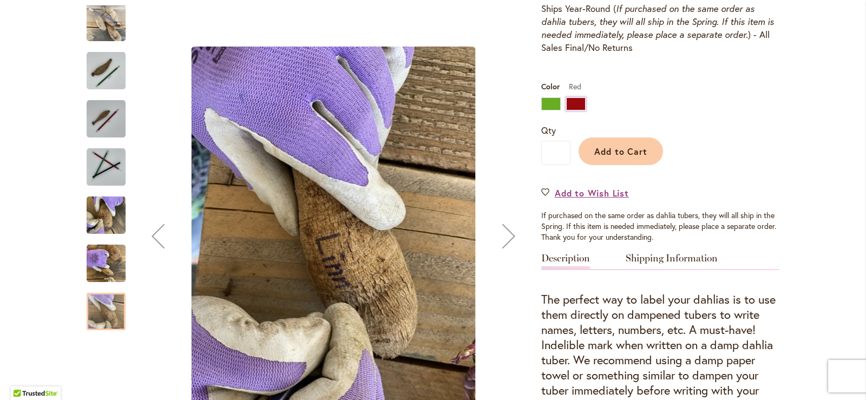
scroll to position [162, 0]
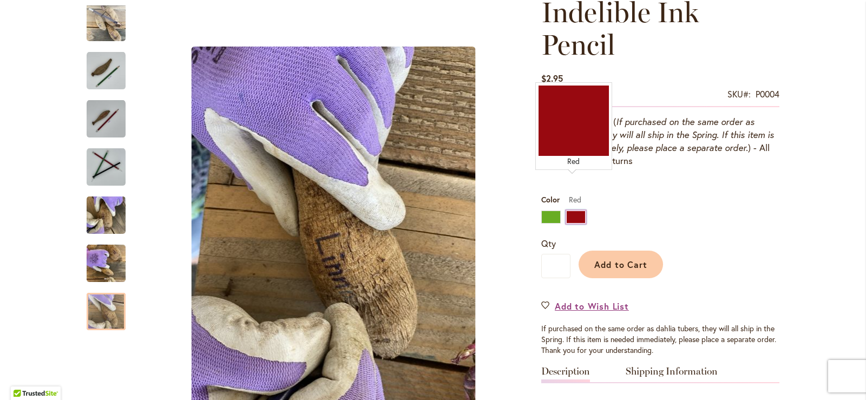
click at [573, 211] on div "Red" at bounding box center [575, 217] width 19 height 13
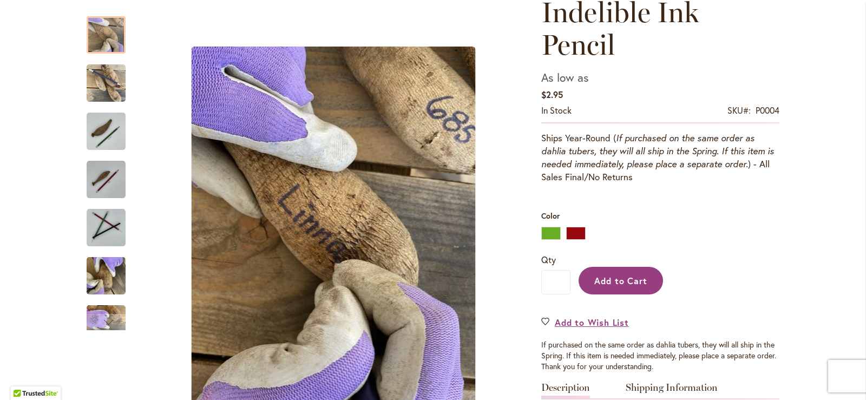
click at [630, 275] on span "Add to Cart" at bounding box center [622, 280] width 54 height 11
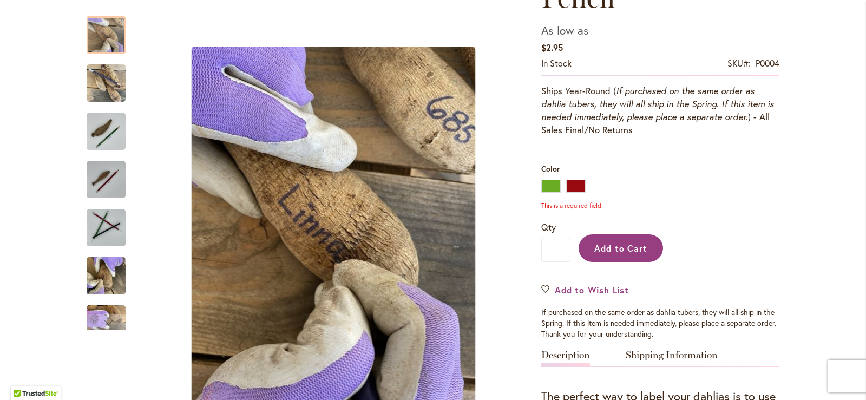
scroll to position [217, 0]
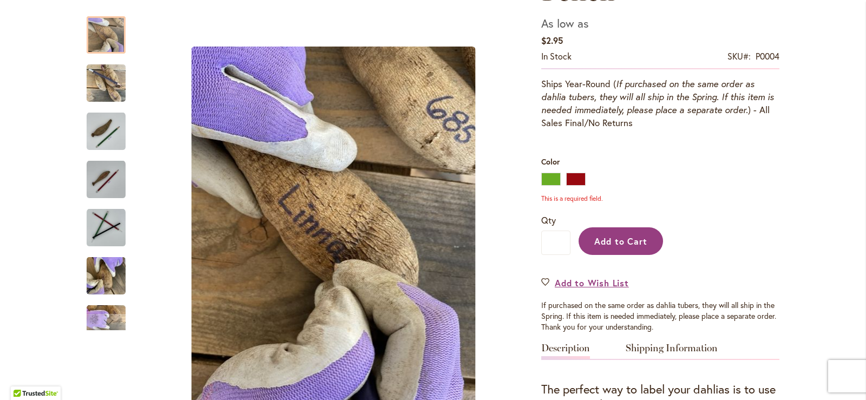
click at [622, 236] on span "Add to Cart" at bounding box center [622, 241] width 54 height 11
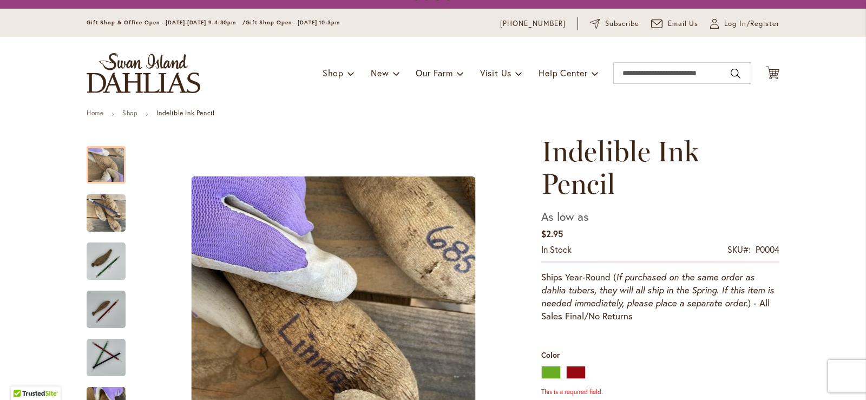
scroll to position [0, 0]
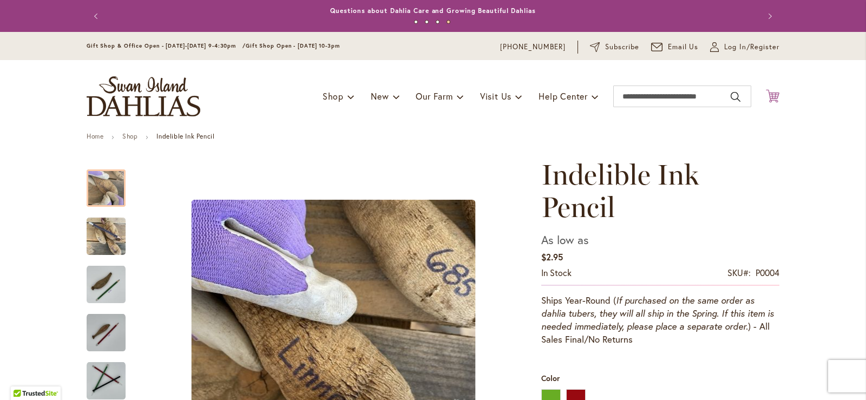
click at [774, 96] on icon at bounding box center [773, 95] width 14 height 13
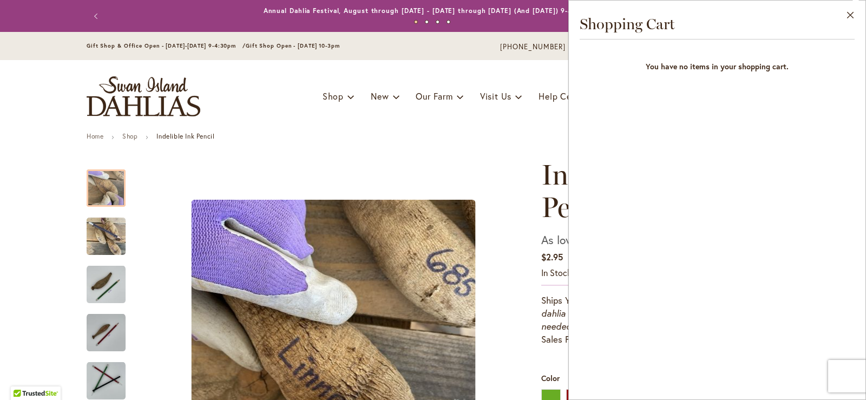
click at [392, 122] on div "Toggle Nav Shop Dahlia Tubers Collections Fresh Cut Dahlias Gardening Supplies …" at bounding box center [433, 96] width 715 height 73
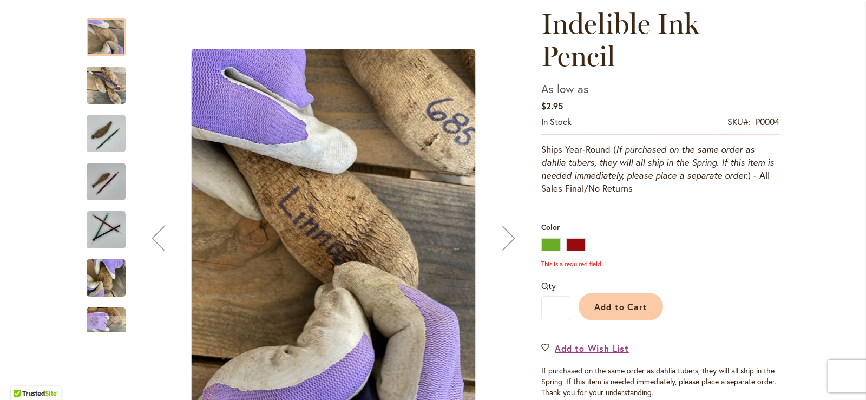
scroll to position [162, 0]
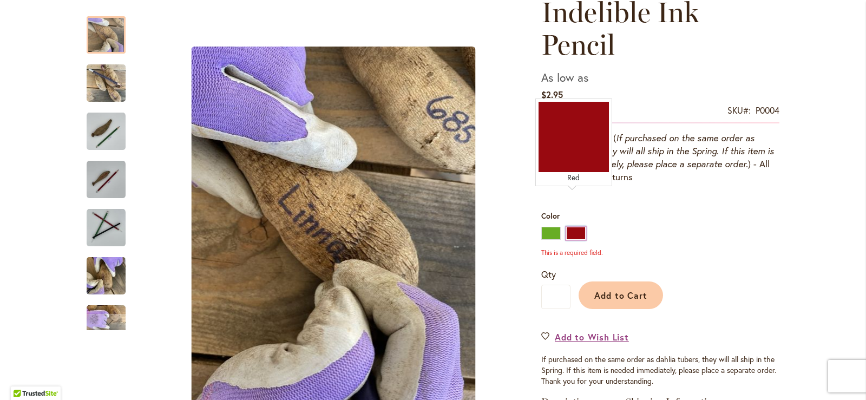
click at [577, 227] on div "Red" at bounding box center [575, 233] width 19 height 13
type input "****"
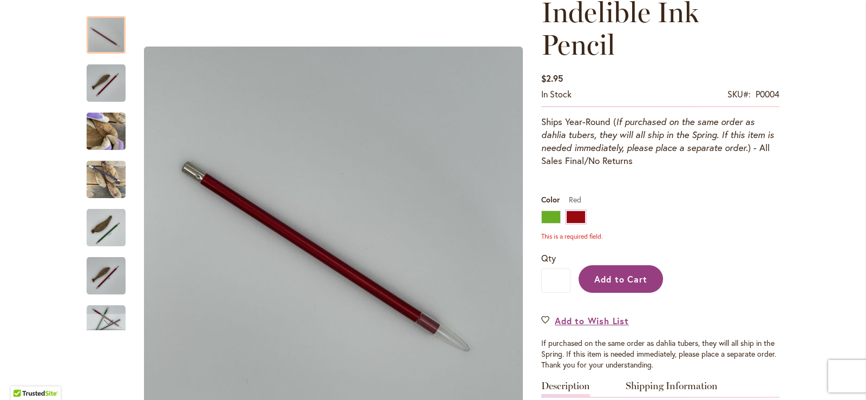
click at [615, 273] on span "Add to Cart" at bounding box center [622, 278] width 54 height 11
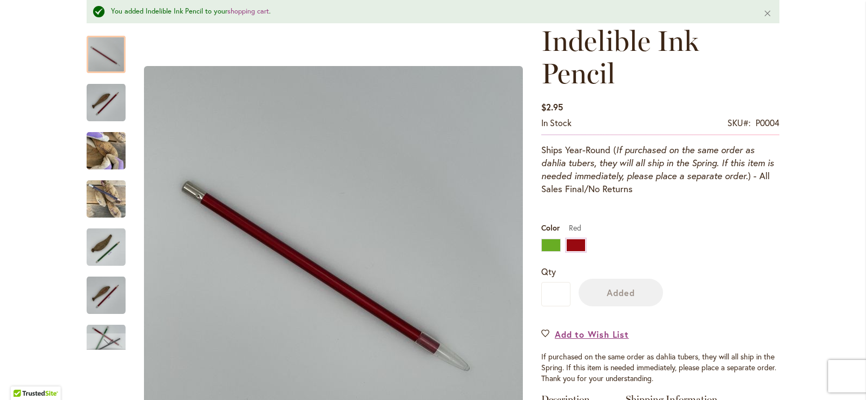
scroll to position [191, 0]
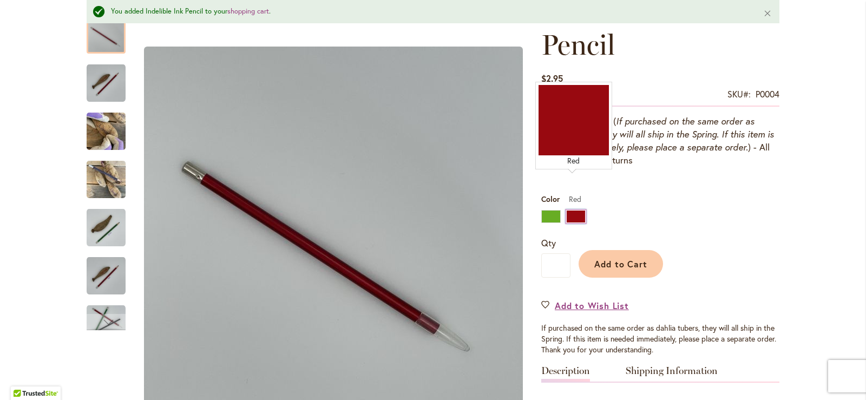
click at [570, 210] on div "Red" at bounding box center [575, 216] width 19 height 13
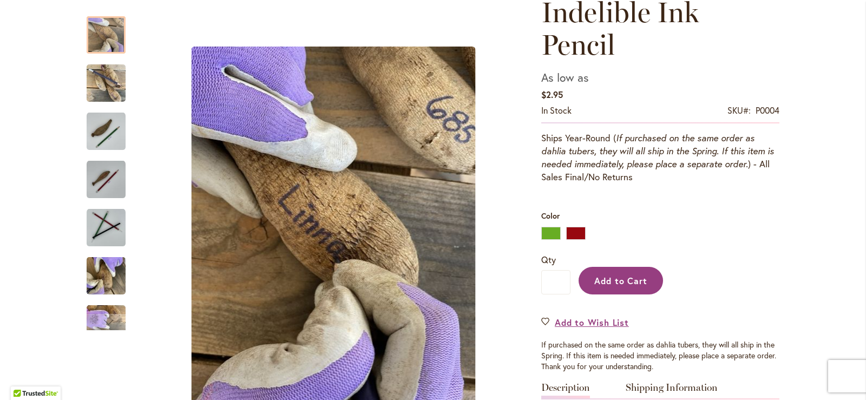
click at [621, 275] on span "Add to Cart" at bounding box center [622, 280] width 54 height 11
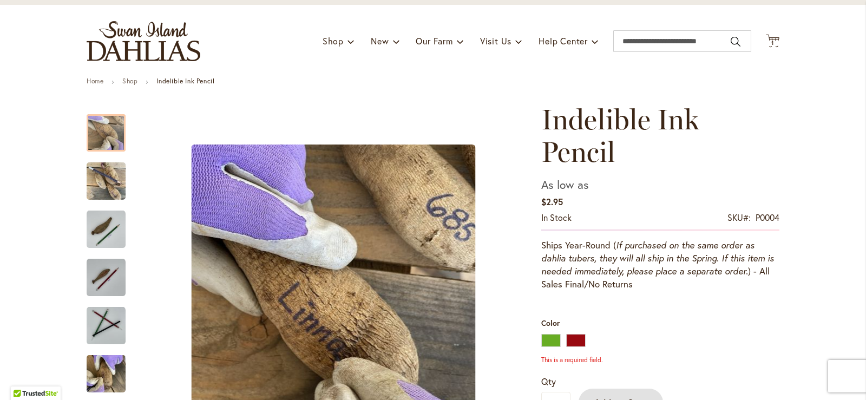
scroll to position [0, 0]
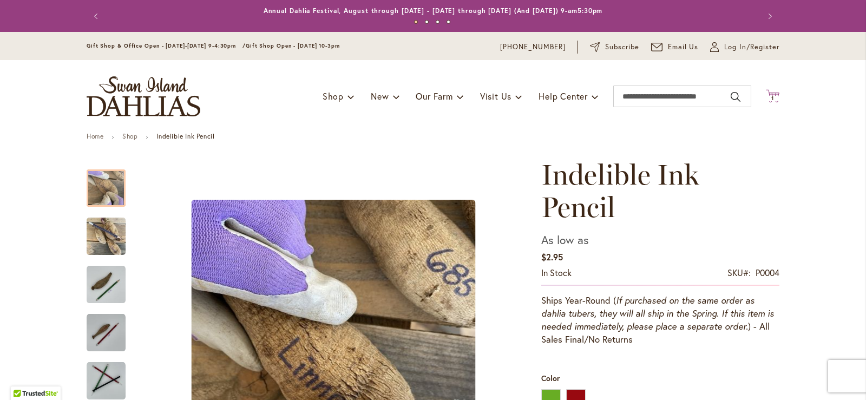
click at [772, 97] on span "1 1 items" at bounding box center [773, 98] width 11 height 5
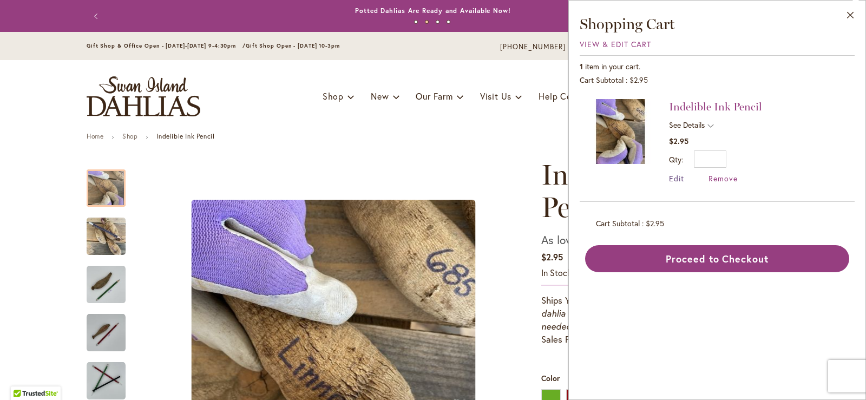
click at [679, 178] on span "Edit" at bounding box center [676, 178] width 15 height 10
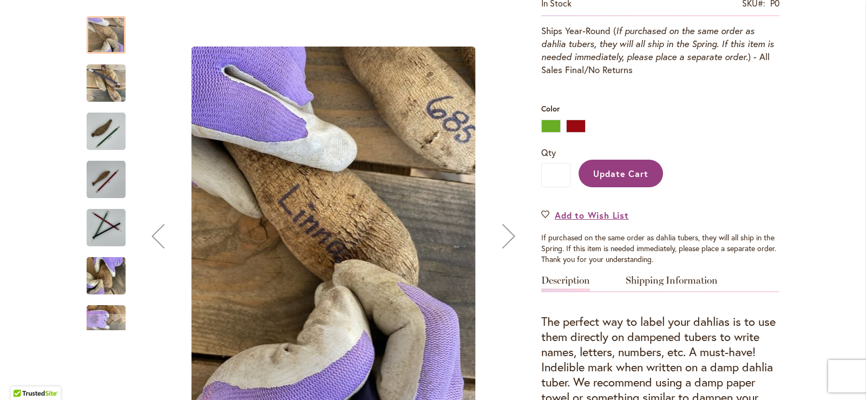
scroll to position [271, 0]
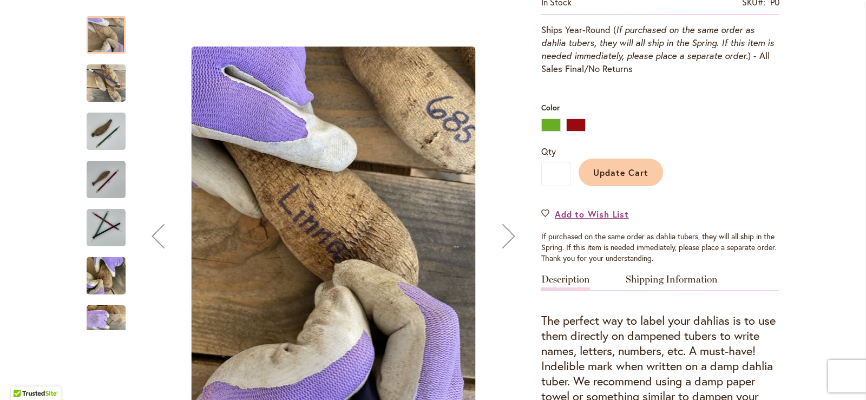
click at [620, 167] on span "Update Cart" at bounding box center [622, 172] width 56 height 11
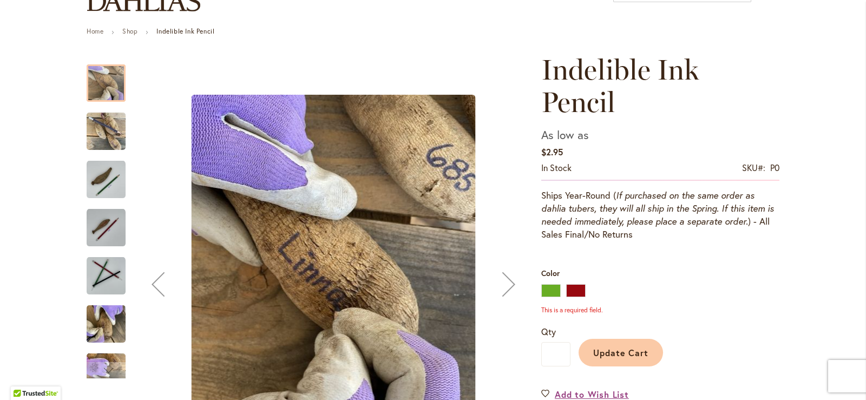
scroll to position [108, 0]
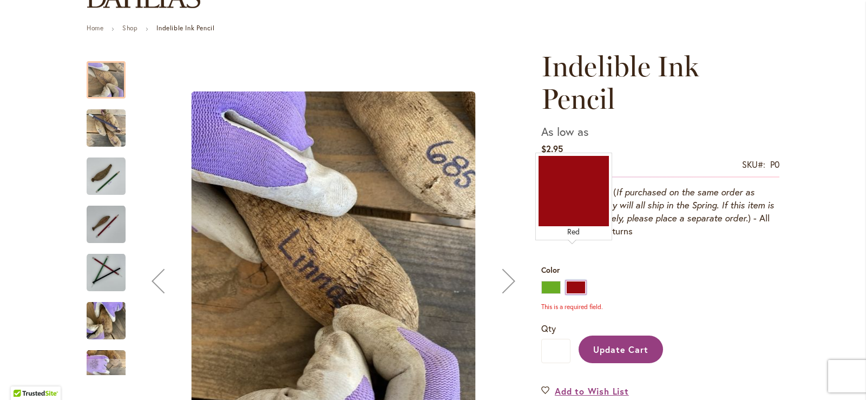
click at [569, 281] on div "Red" at bounding box center [575, 287] width 19 height 13
type input "****"
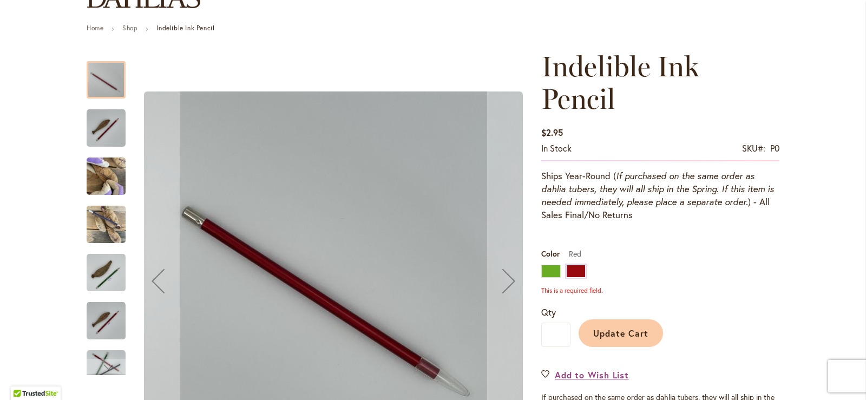
click at [610, 328] on span "Update Cart" at bounding box center [622, 333] width 56 height 11
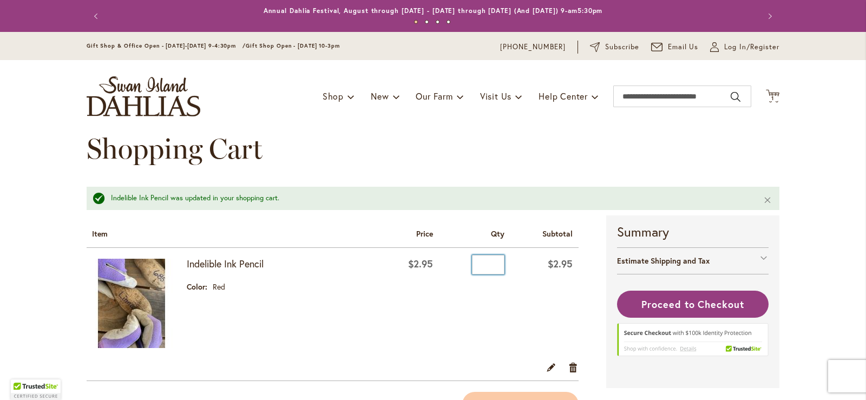
drag, startPoint x: 484, startPoint y: 264, endPoint x: 518, endPoint y: 243, distance: 40.4
click at [529, 245] on table "Shopping Cart Items Item Price Qty Subtotal Indelible Ink Pencil Color Red $2.95" at bounding box center [333, 299] width 492 height 166
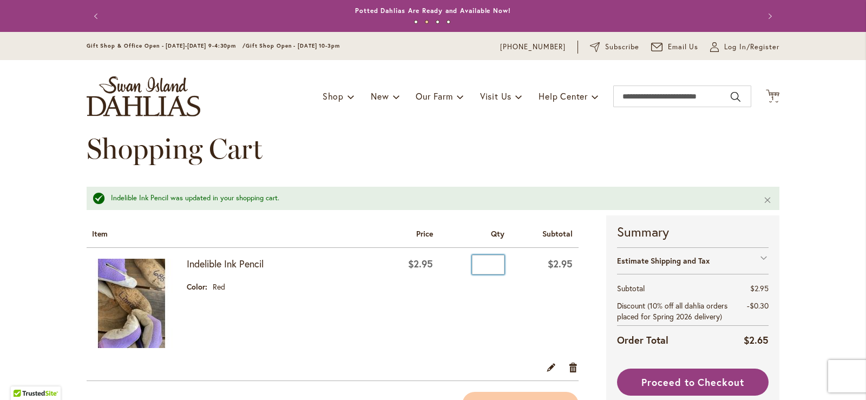
type input "*"
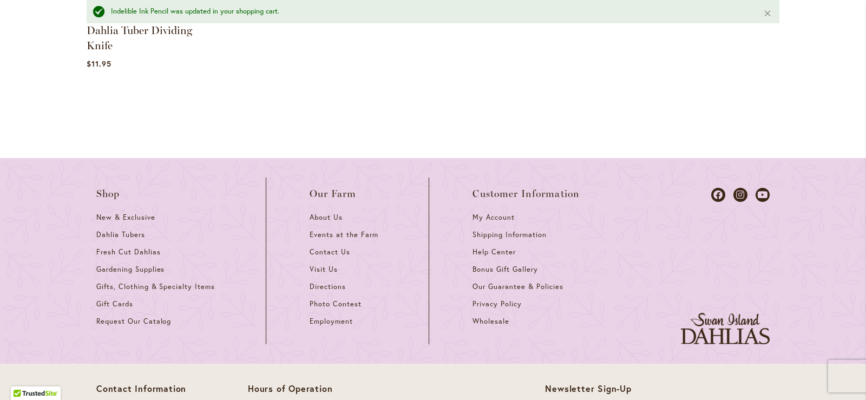
scroll to position [811, 0]
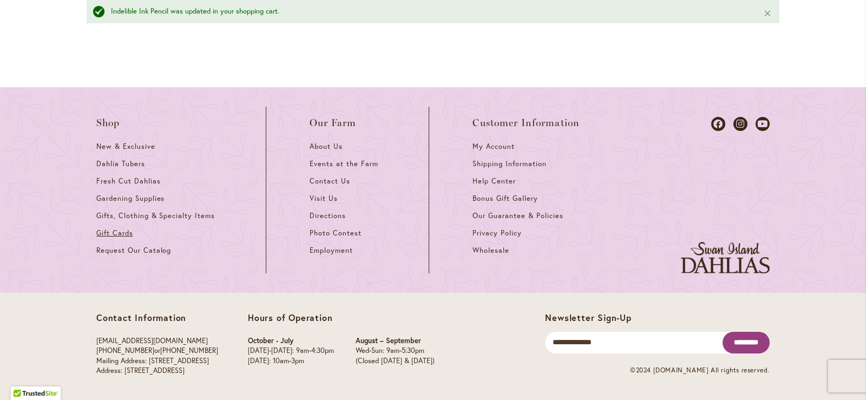
click at [99, 233] on span "Gift Cards" at bounding box center [114, 233] width 37 height 9
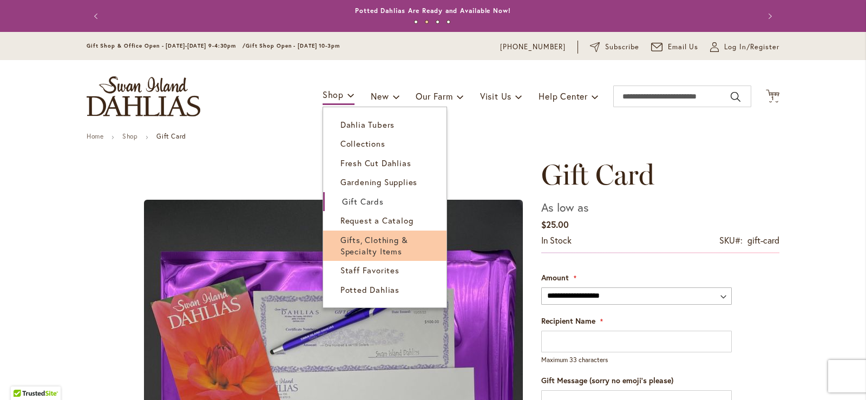
click at [362, 237] on span "Gifts, Clothing & Specialty Items" at bounding box center [375, 245] width 68 height 22
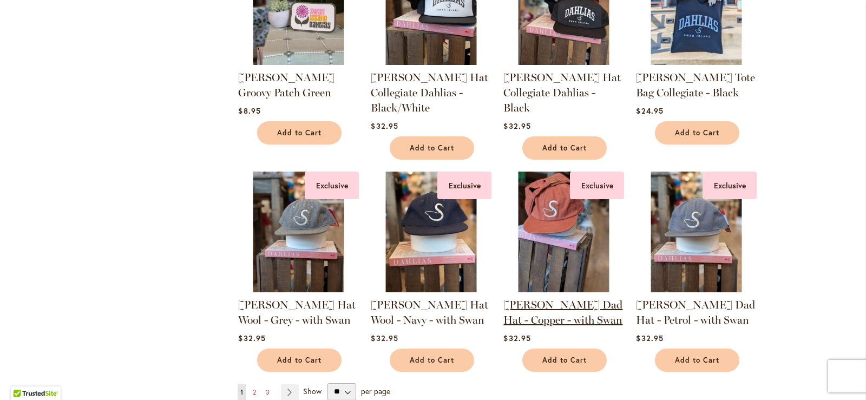
scroll to position [921, 0]
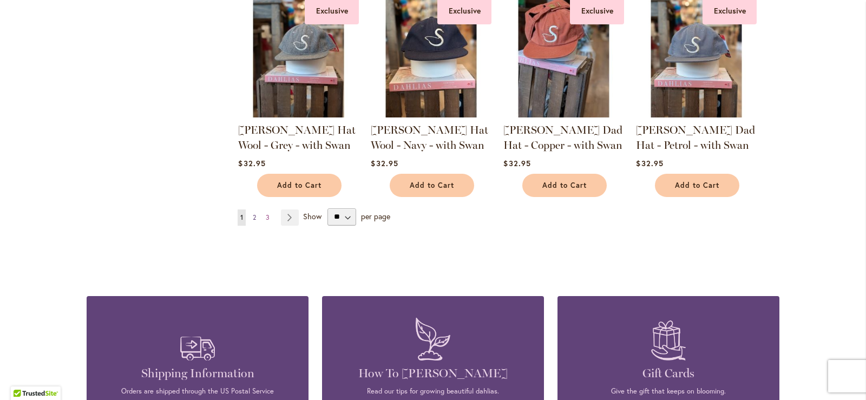
click at [253, 213] on span "2" at bounding box center [254, 217] width 3 height 8
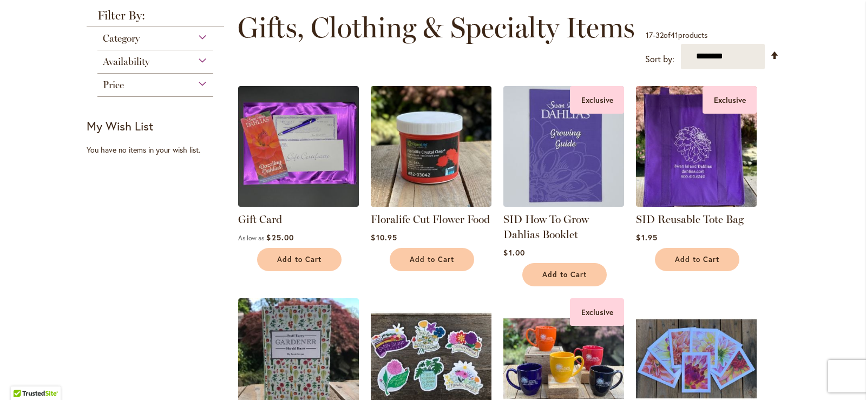
scroll to position [271, 0]
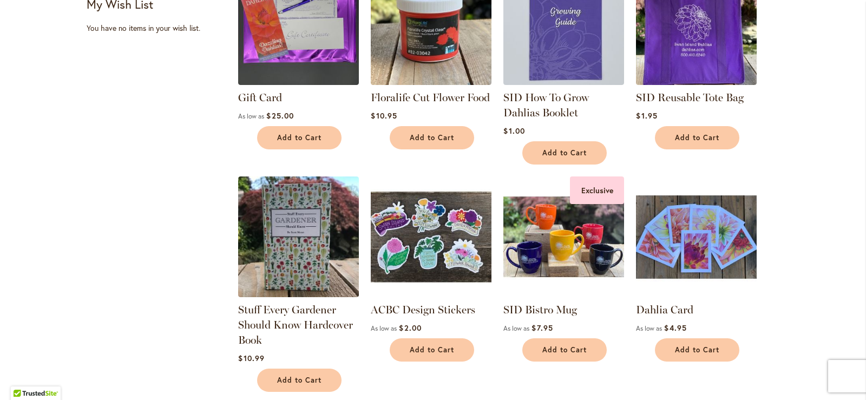
click at [680, 250] on img at bounding box center [697, 236] width 127 height 127
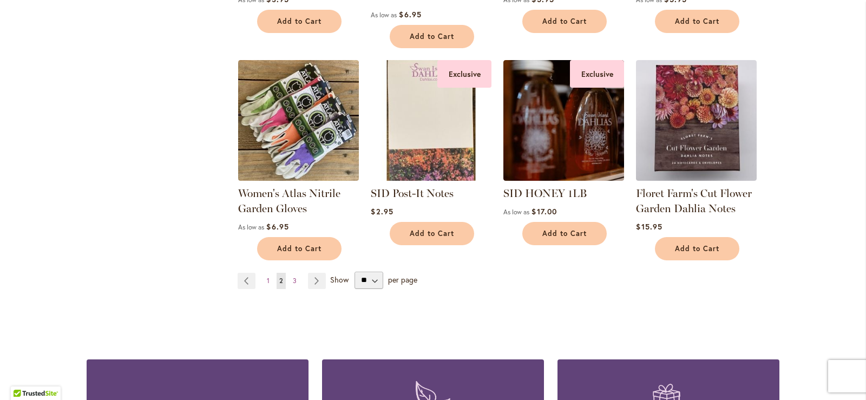
scroll to position [833, 0]
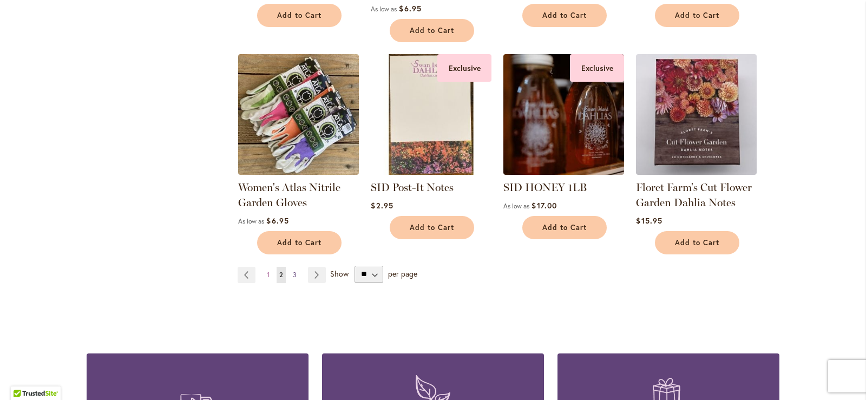
click at [293, 272] on span "3" at bounding box center [295, 275] width 4 height 8
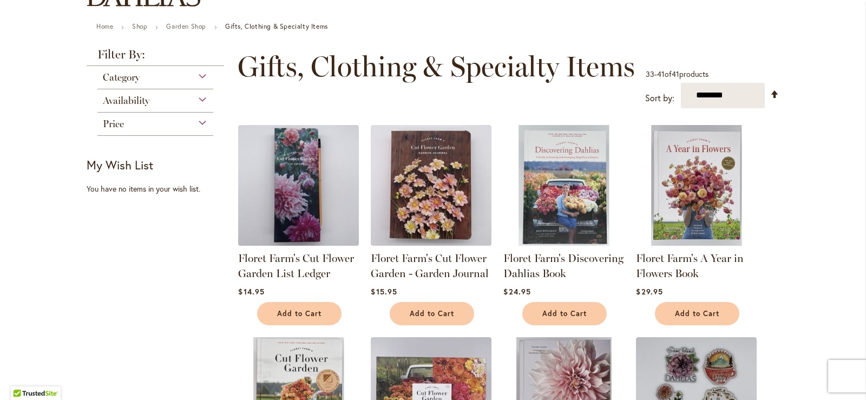
scroll to position [108, 0]
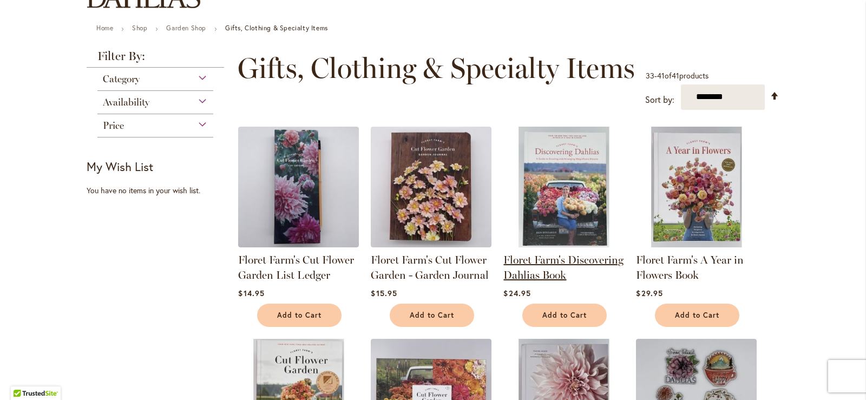
click at [543, 262] on link "Floret Farm's Discovering Dahlias Book" at bounding box center [564, 267] width 120 height 28
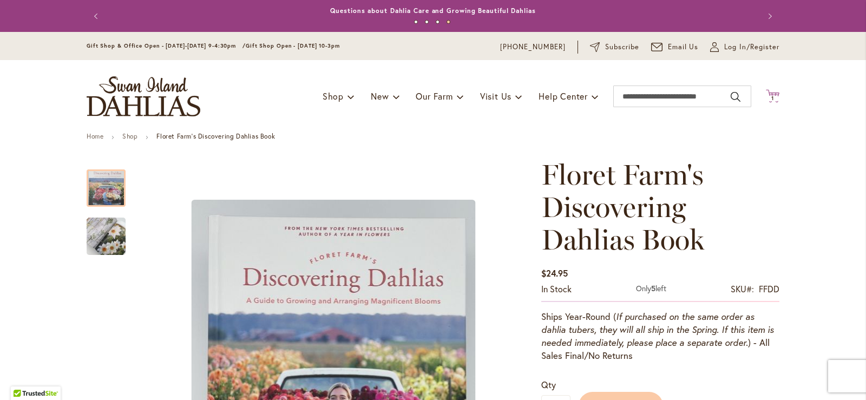
click at [771, 94] on icon at bounding box center [773, 95] width 14 height 13
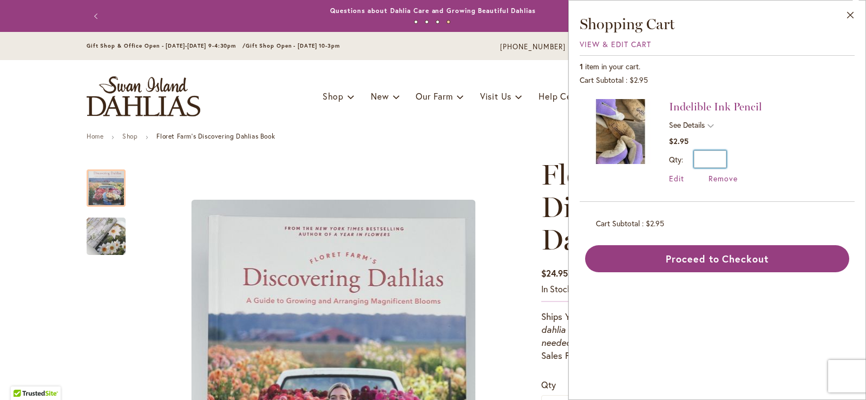
drag, startPoint x: 716, startPoint y: 160, endPoint x: 794, endPoint y: 147, distance: 79.1
click at [794, 147] on li "Indelible Ink Pencil See Details Options Details Color Red $2.95 Qty * Update E…" at bounding box center [717, 146] width 259 height 95
type input "*"
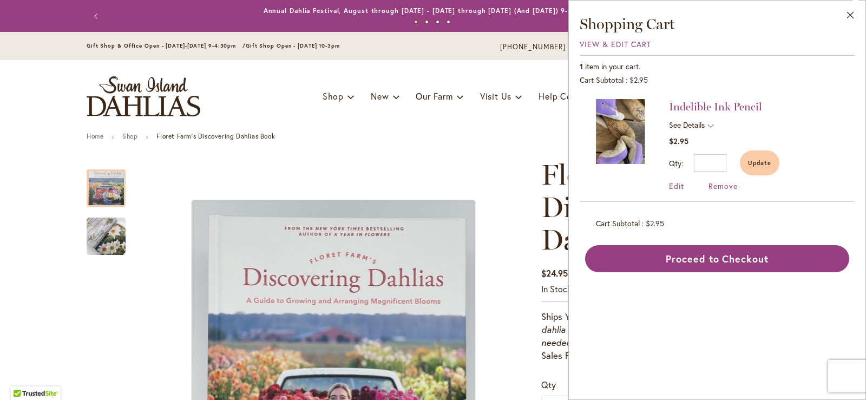
click at [799, 175] on li "Indelible Ink Pencil See Details Options Details Color Red $2.95 Qty * Update E…" at bounding box center [717, 150] width 259 height 103
click at [771, 160] on span "Update" at bounding box center [759, 163] width 23 height 8
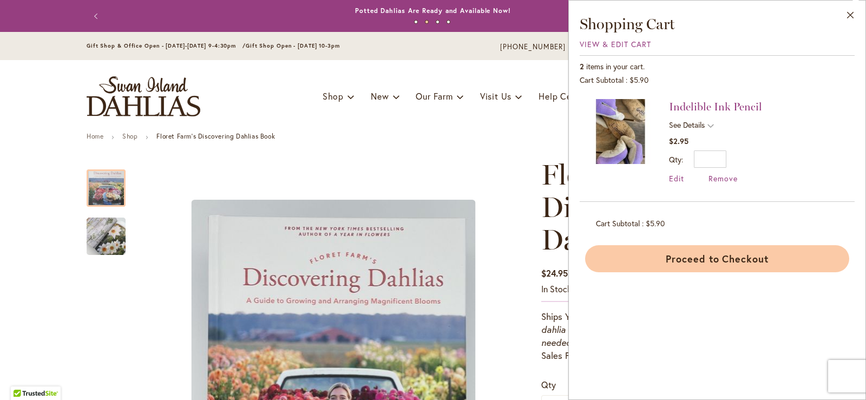
click at [717, 255] on button "Proceed to Checkout" at bounding box center [717, 258] width 264 height 27
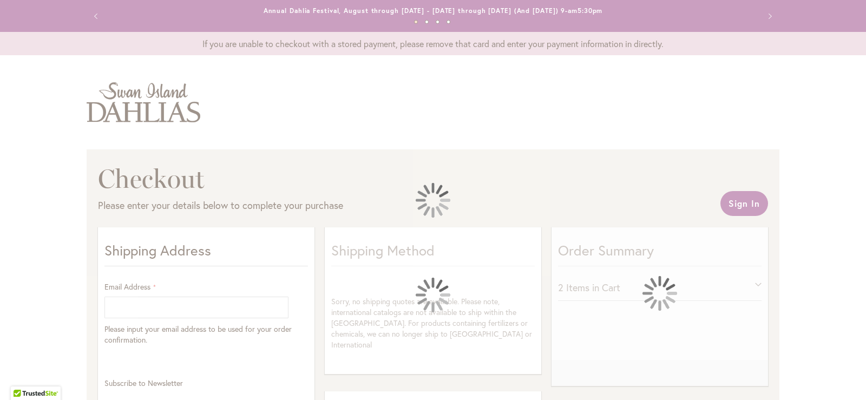
select select "**"
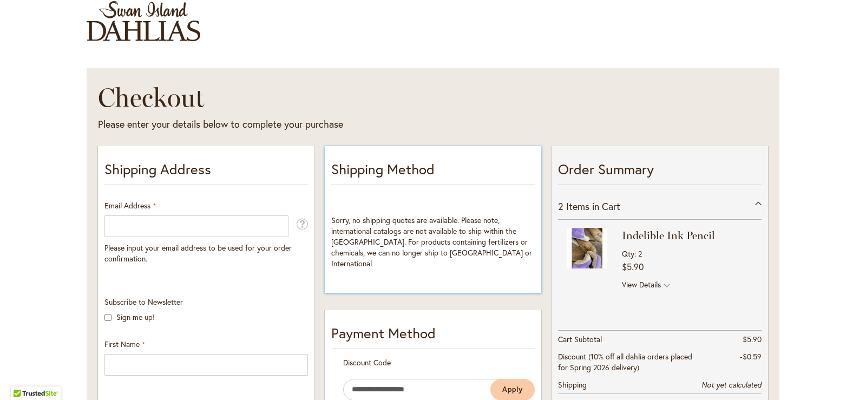
scroll to position [108, 0]
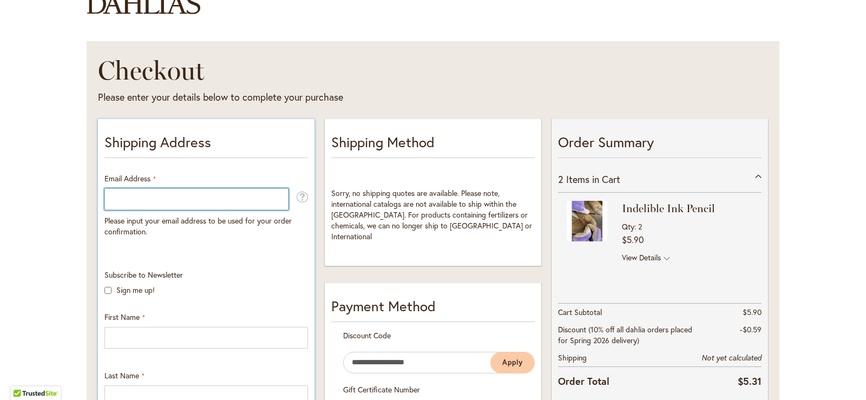
click at [111, 200] on input "Email Address" at bounding box center [197, 199] width 184 height 22
type input "**********"
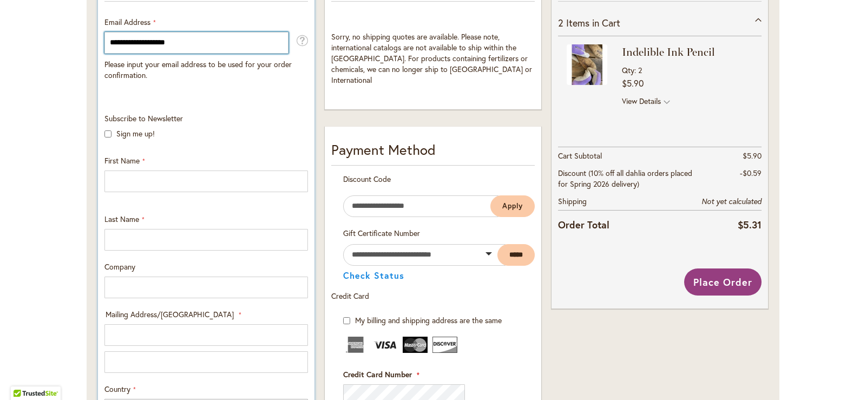
scroll to position [271, 0]
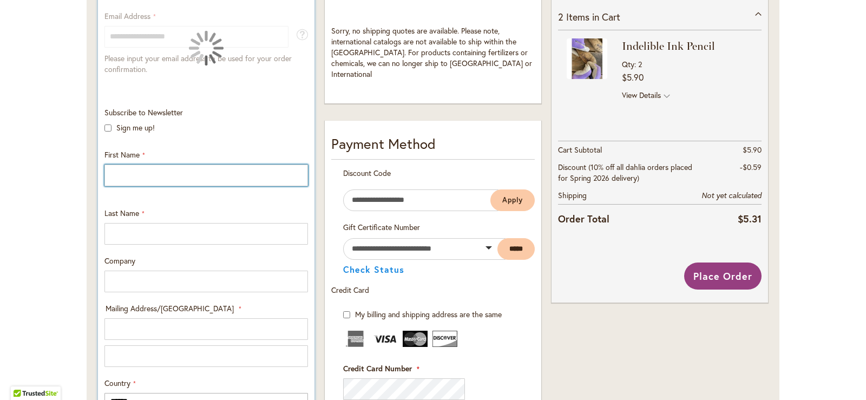
click at [116, 176] on input "First Name" at bounding box center [207, 176] width 204 height 22
type input "******"
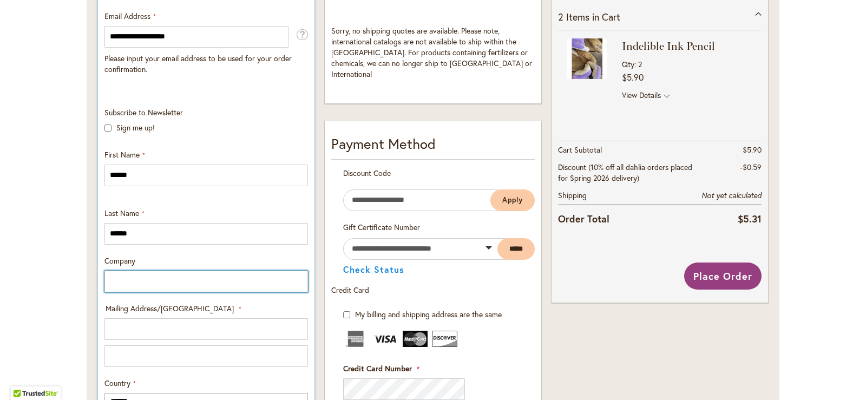
type input "***"
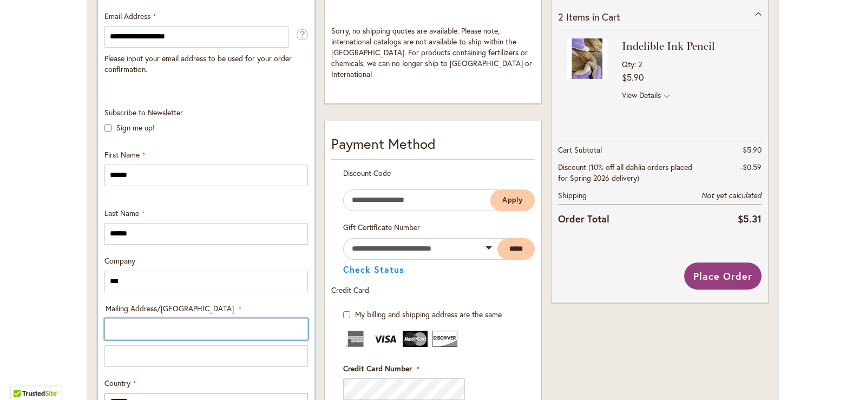
type input "**********"
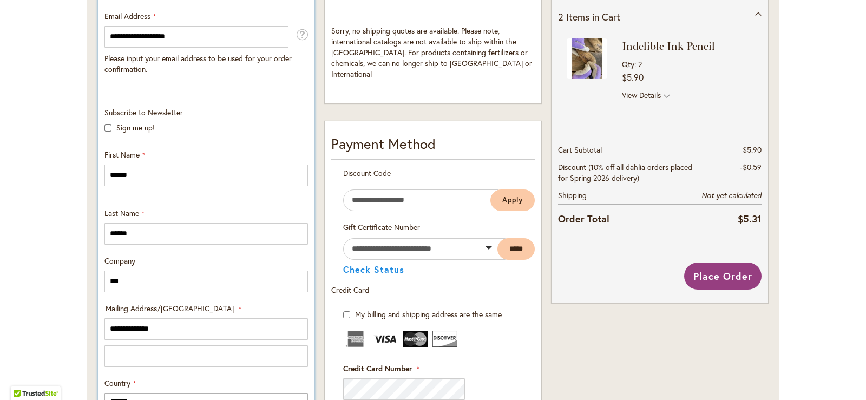
select select "**"
type input "*******"
type input "*****"
type input "**********"
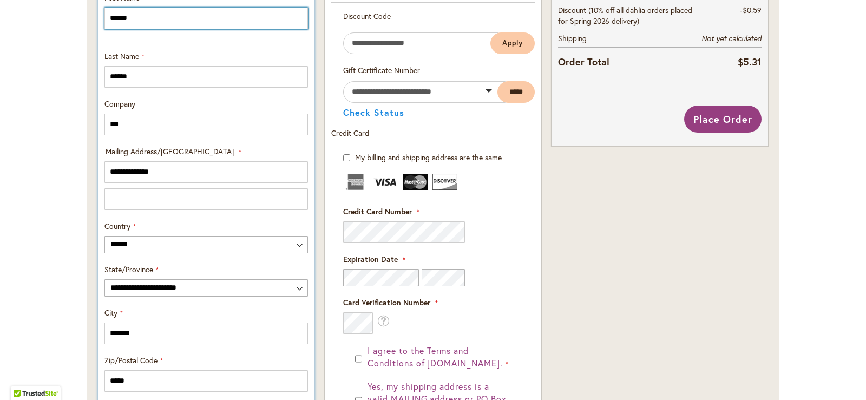
scroll to position [433, 0]
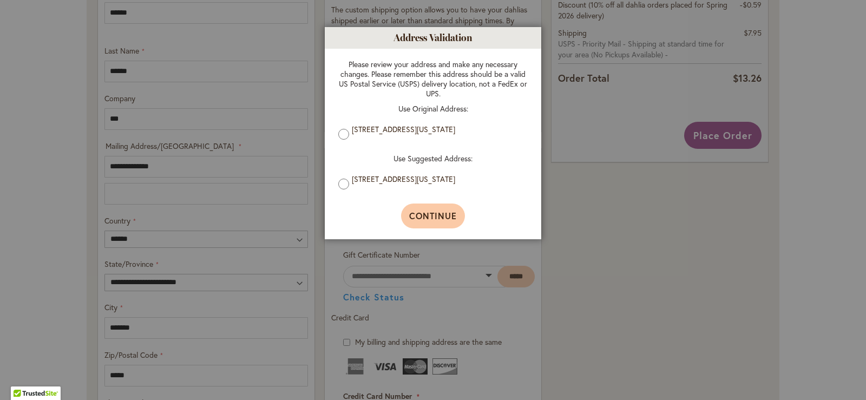
click at [418, 216] on span "Continue" at bounding box center [433, 215] width 48 height 11
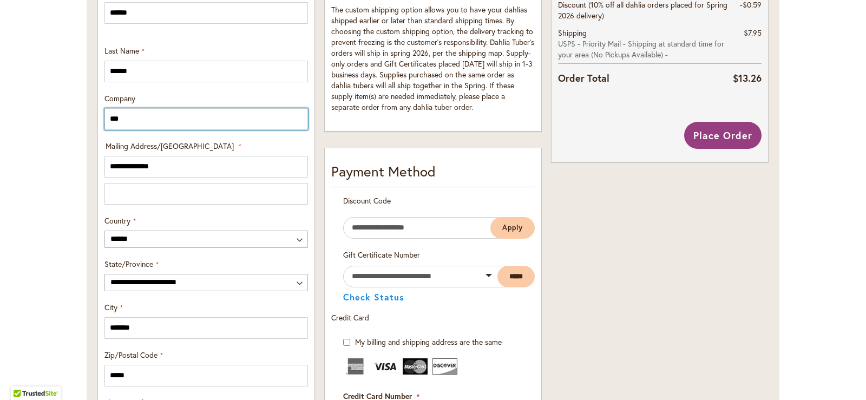
drag, startPoint x: 118, startPoint y: 112, endPoint x: 15, endPoint y: 92, distance: 104.3
click at [10, 92] on div "Toggle Nav Checkout Please enter your details below to complete your purchase S…" at bounding box center [433, 233] width 866 height 1200
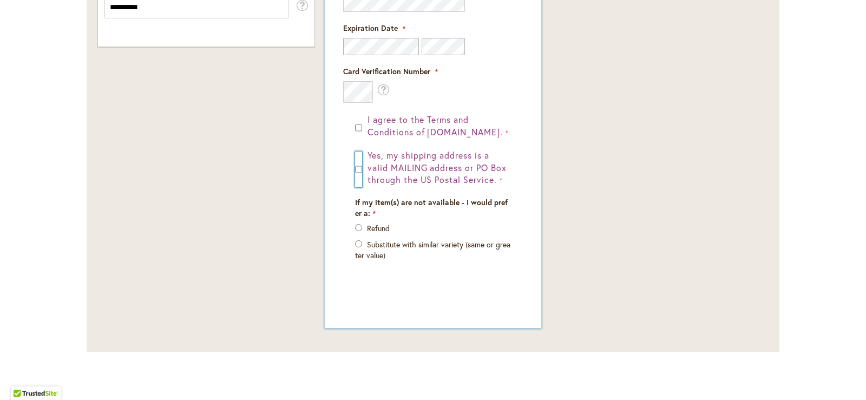
scroll to position [865, 0]
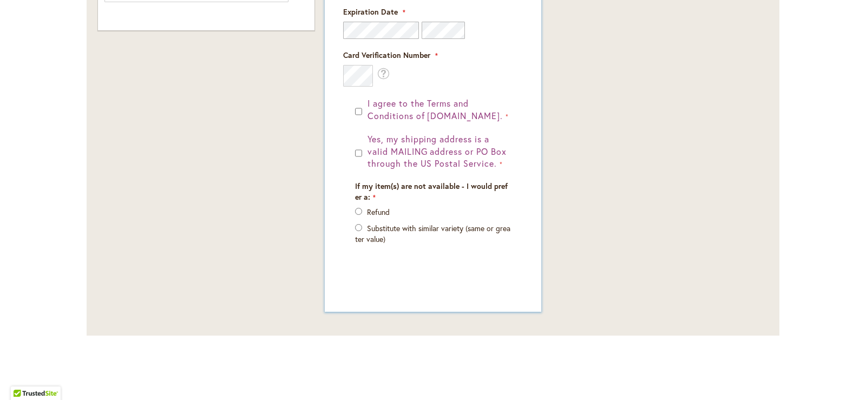
click at [345, 297] on div "Payment Information Payment Method Discount Code Enter discount code Apply" at bounding box center [433, 14] width 217 height 596
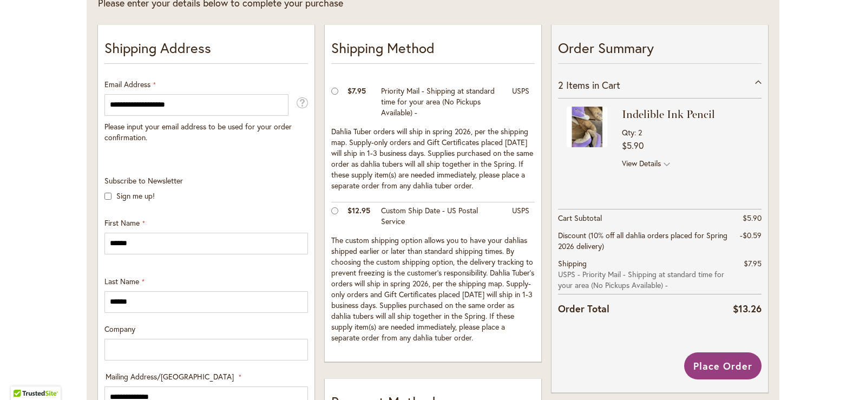
scroll to position [161, 0]
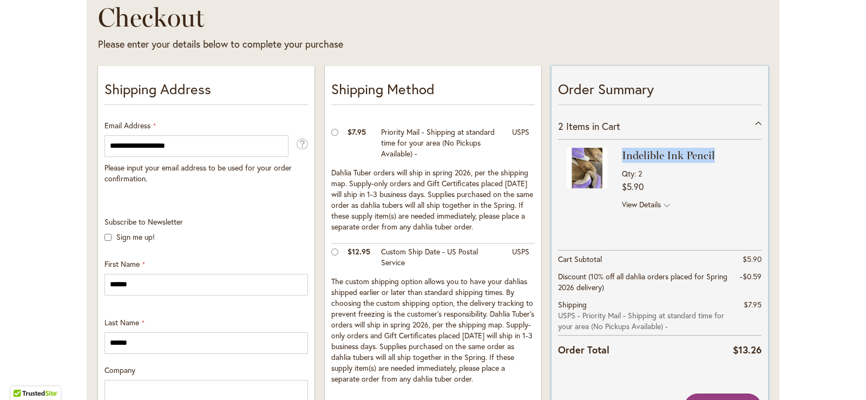
drag, startPoint x: 708, startPoint y: 151, endPoint x: 629, endPoint y: 139, distance: 80.4
click at [629, 140] on div "Indelible Ink Pencil Qty 2 $5.90 View Details Options Details Color Red" at bounding box center [660, 181] width 204 height 83
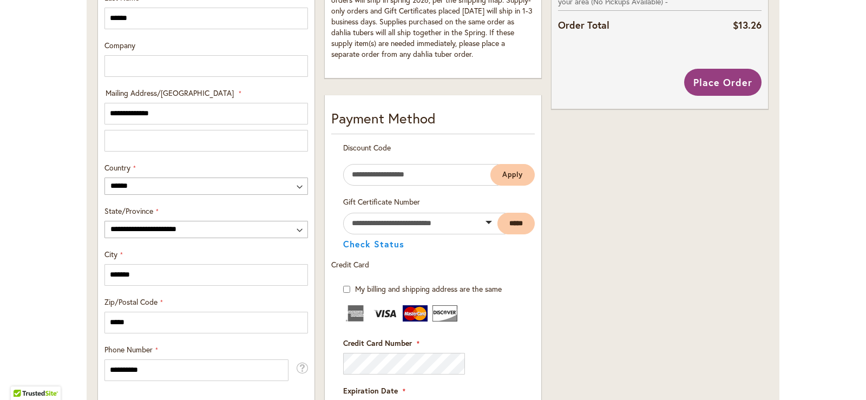
scroll to position [270, 0]
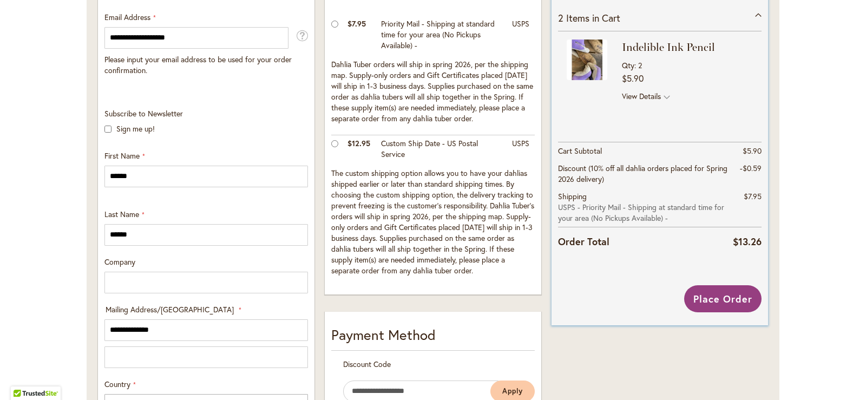
click at [666, 93] on span "View Details" at bounding box center [688, 97] width 132 height 13
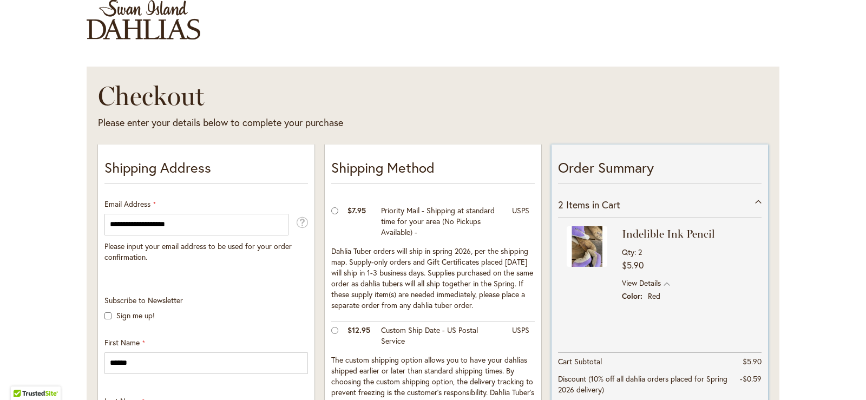
scroll to position [53, 0]
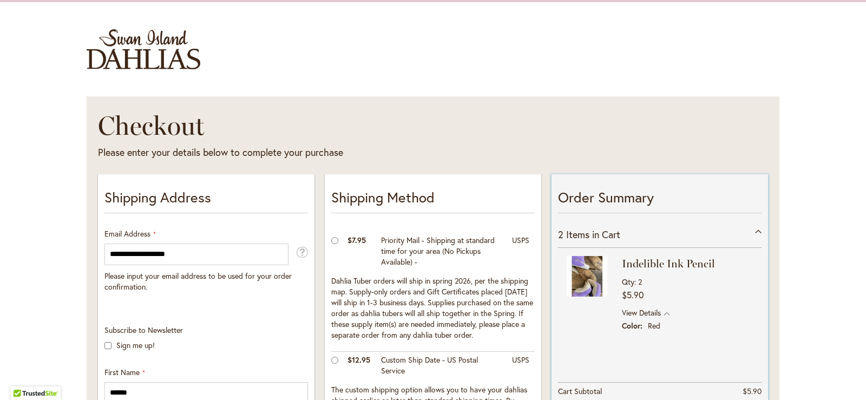
click at [754, 229] on div "2 Items in Cart" at bounding box center [660, 234] width 204 height 27
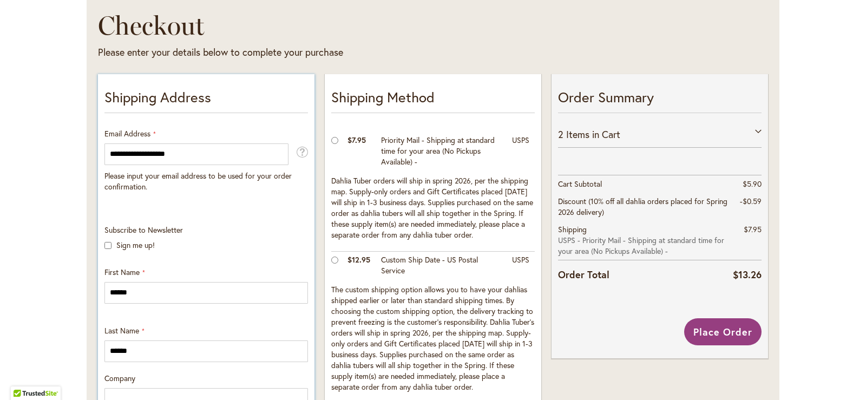
scroll to position [0, 0]
